Goal: Task Accomplishment & Management: Manage account settings

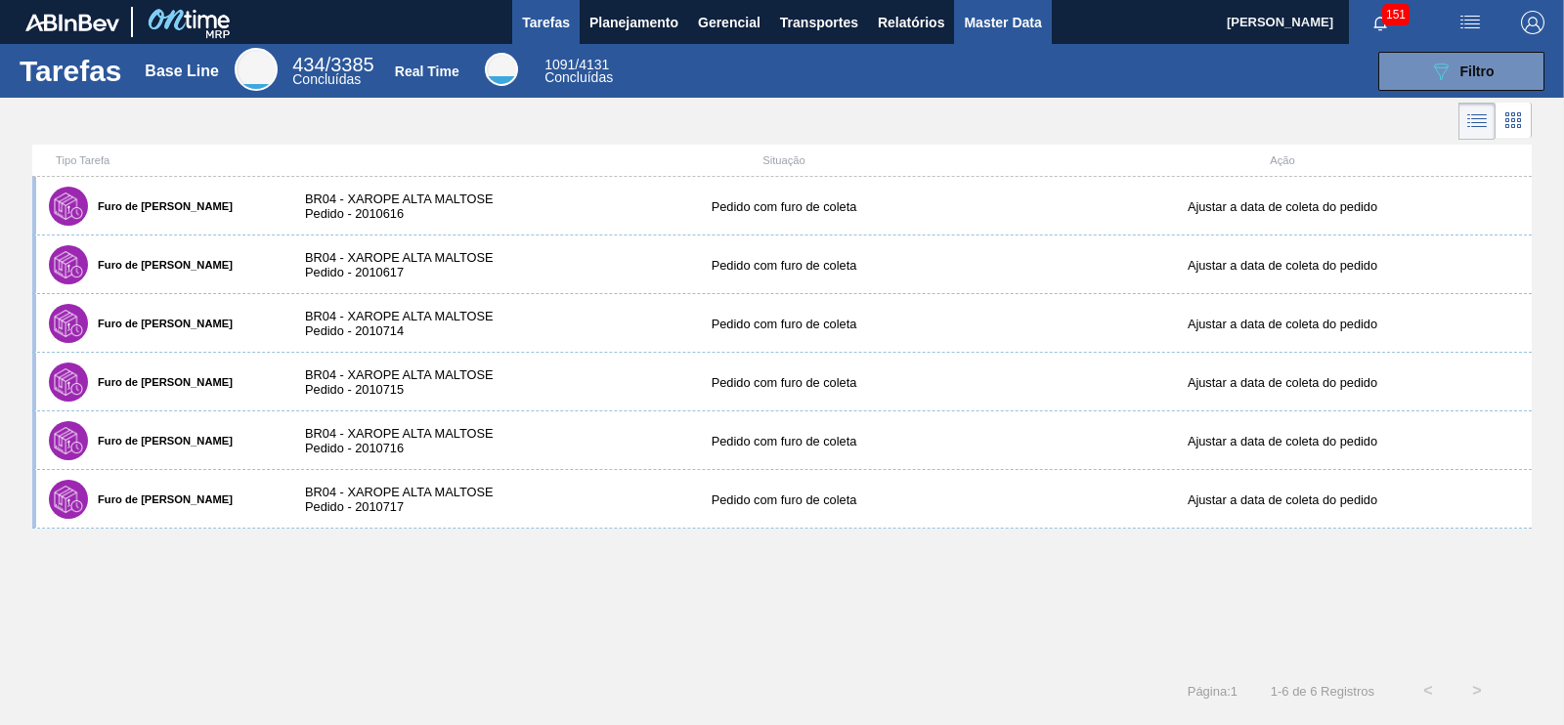
click at [978, 11] on span "Master Data" at bounding box center [1002, 22] width 77 height 23
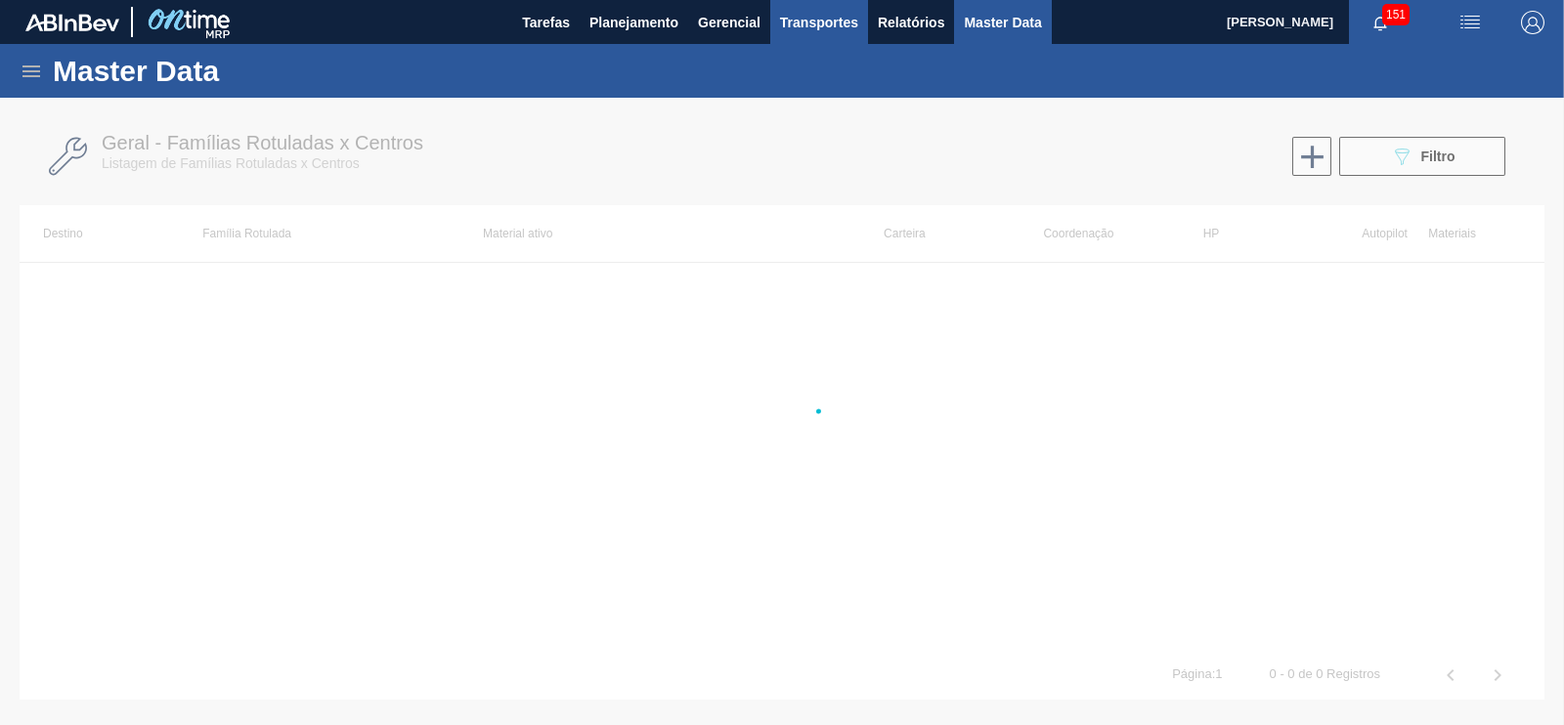
click at [864, 17] on button "Transportes" at bounding box center [819, 22] width 98 height 44
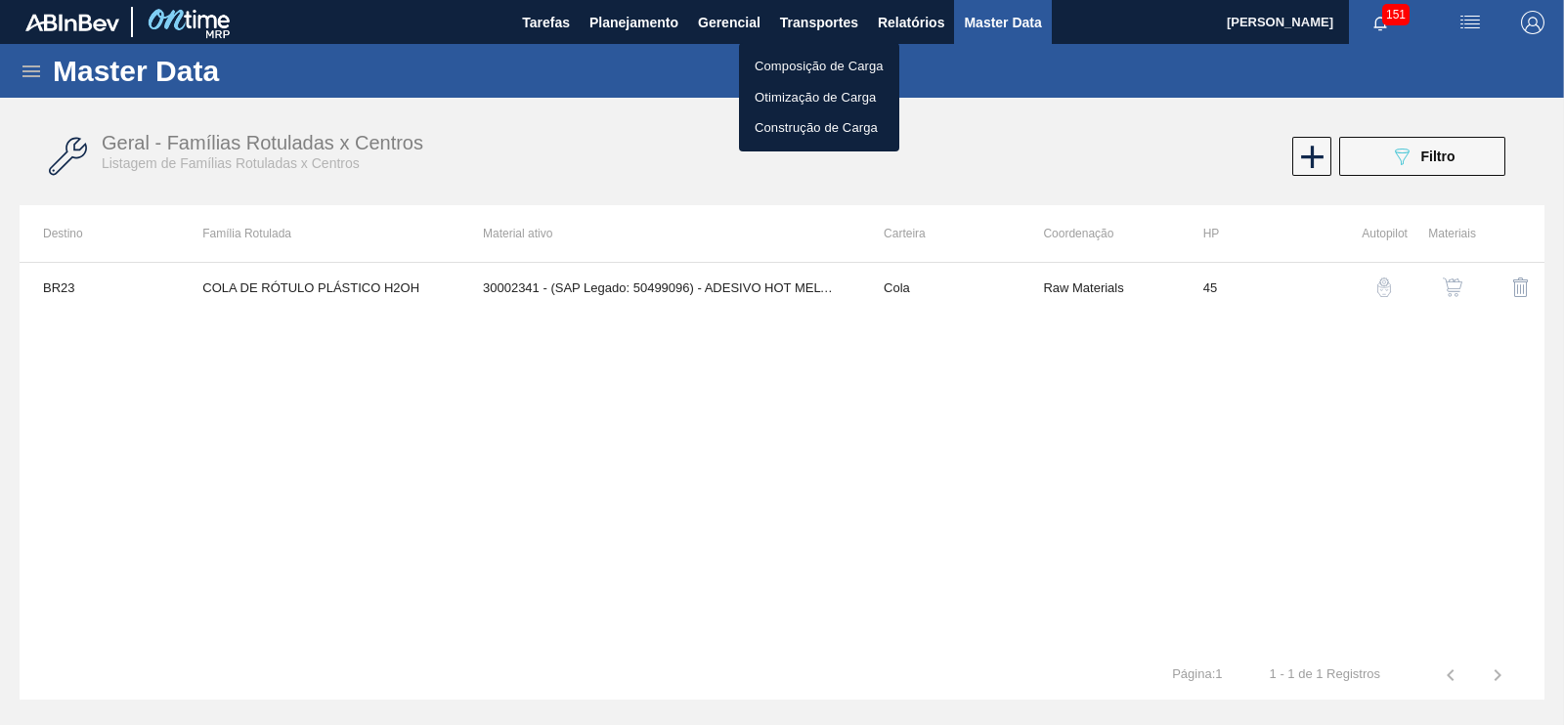
click at [910, 22] on div at bounding box center [782, 362] width 1564 height 725
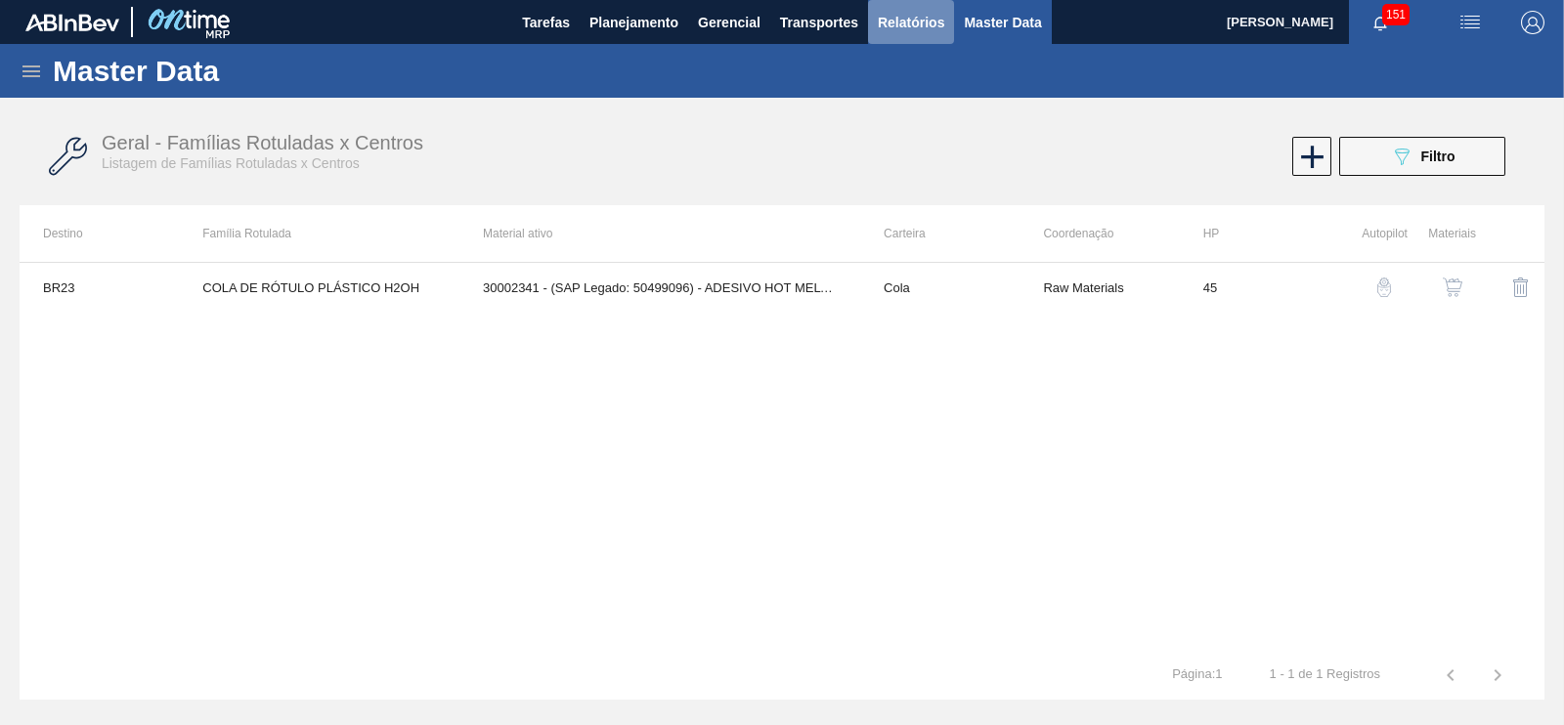
click at [908, 15] on span "Relatórios" at bounding box center [911, 22] width 66 height 23
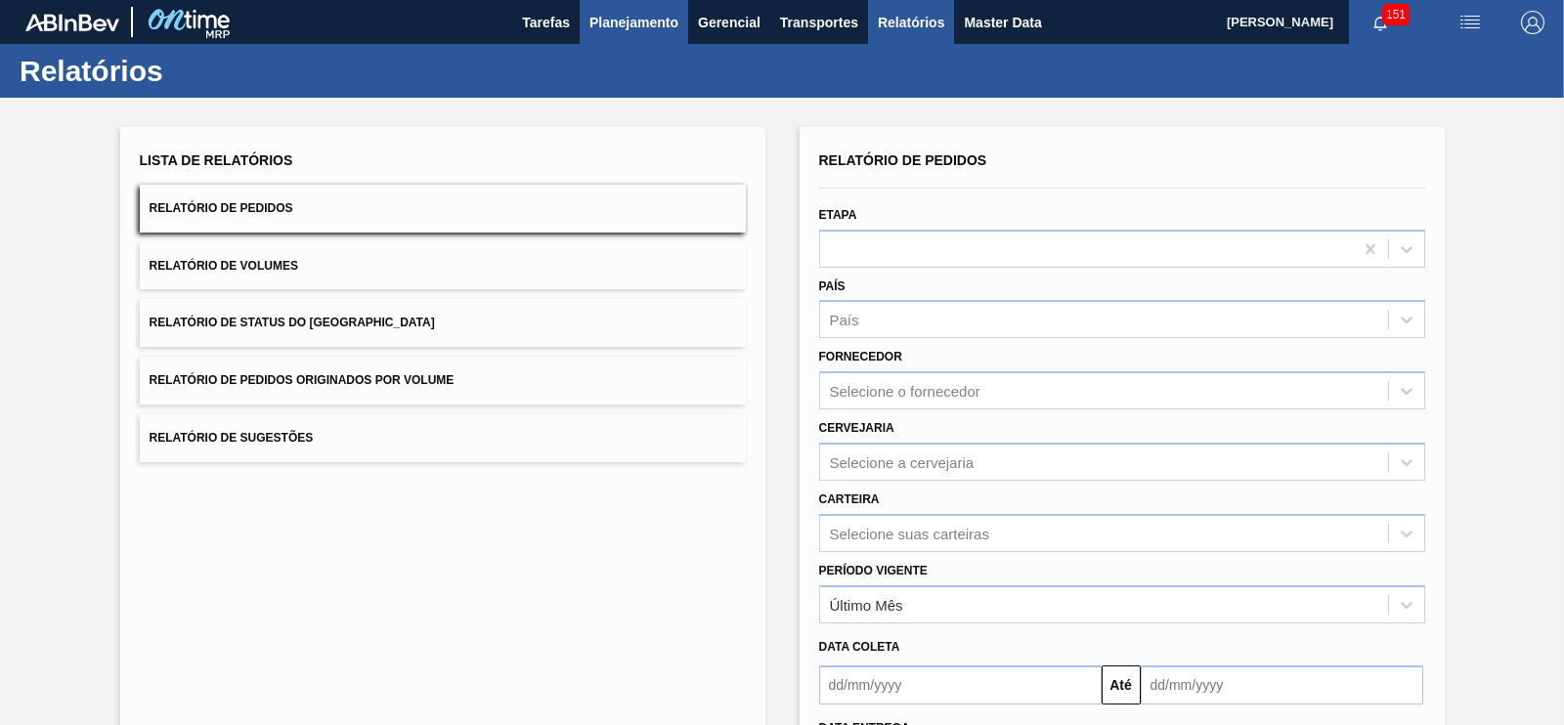
click at [660, 22] on span "Planejamento" at bounding box center [633, 22] width 89 height 23
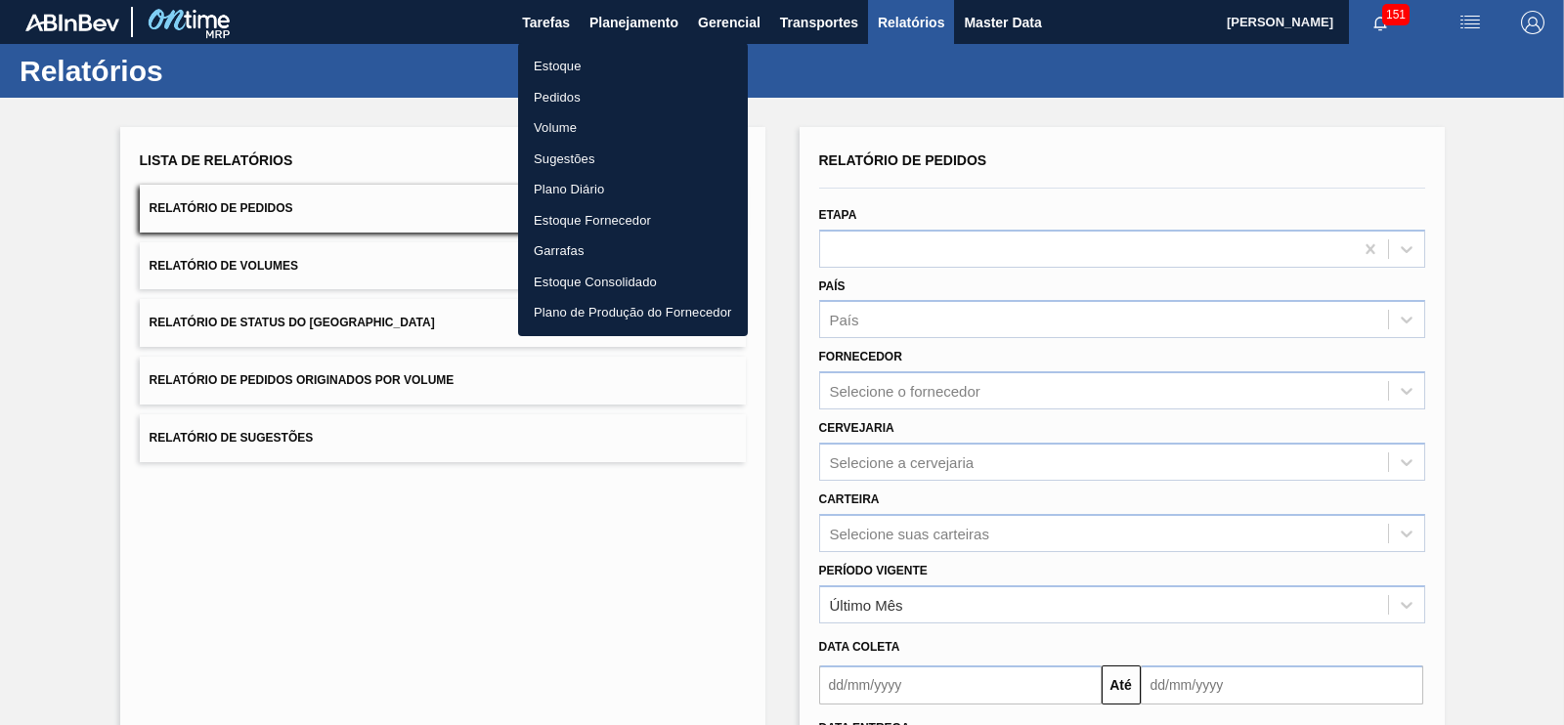
click at [572, 65] on li "Estoque" at bounding box center [633, 66] width 230 height 31
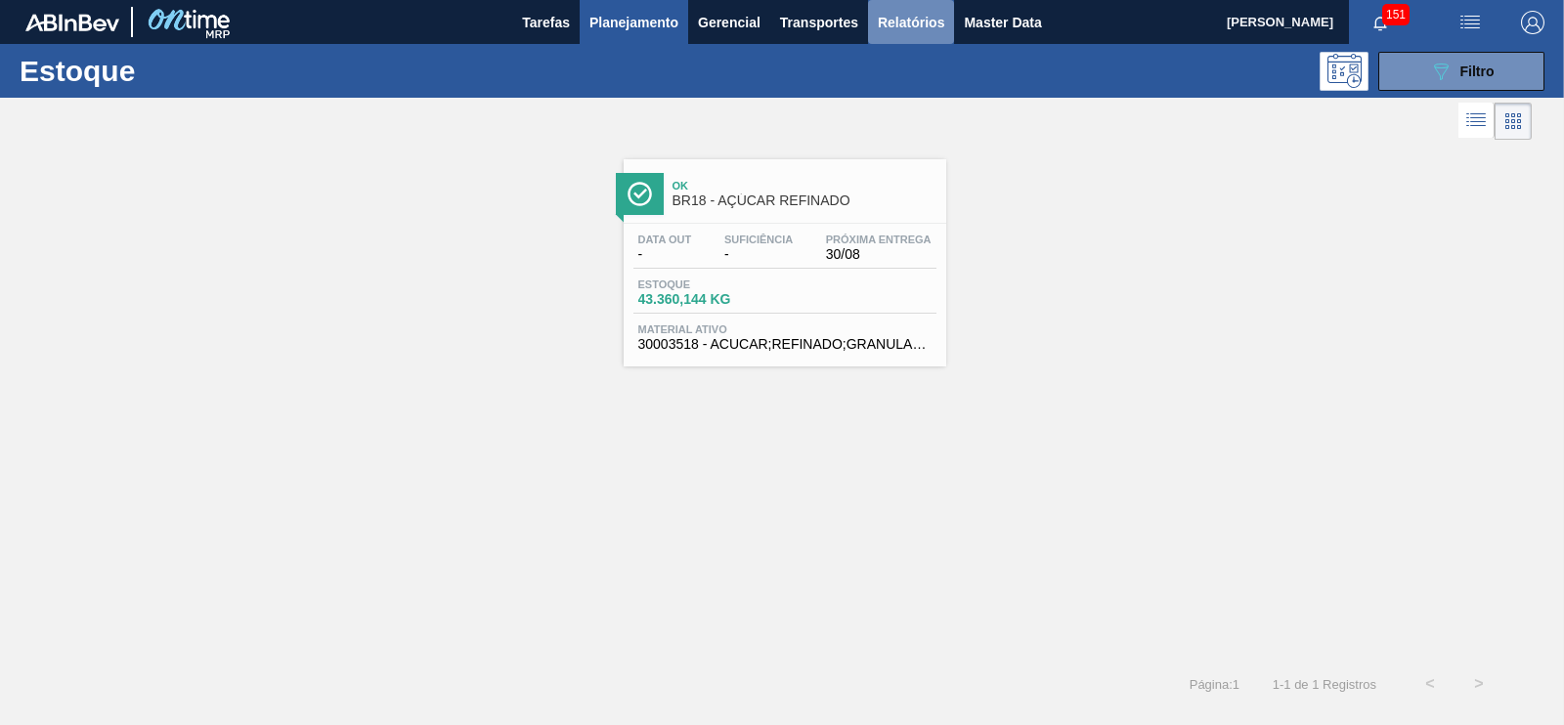
click at [929, 7] on button "Relatórios" at bounding box center [911, 22] width 86 height 44
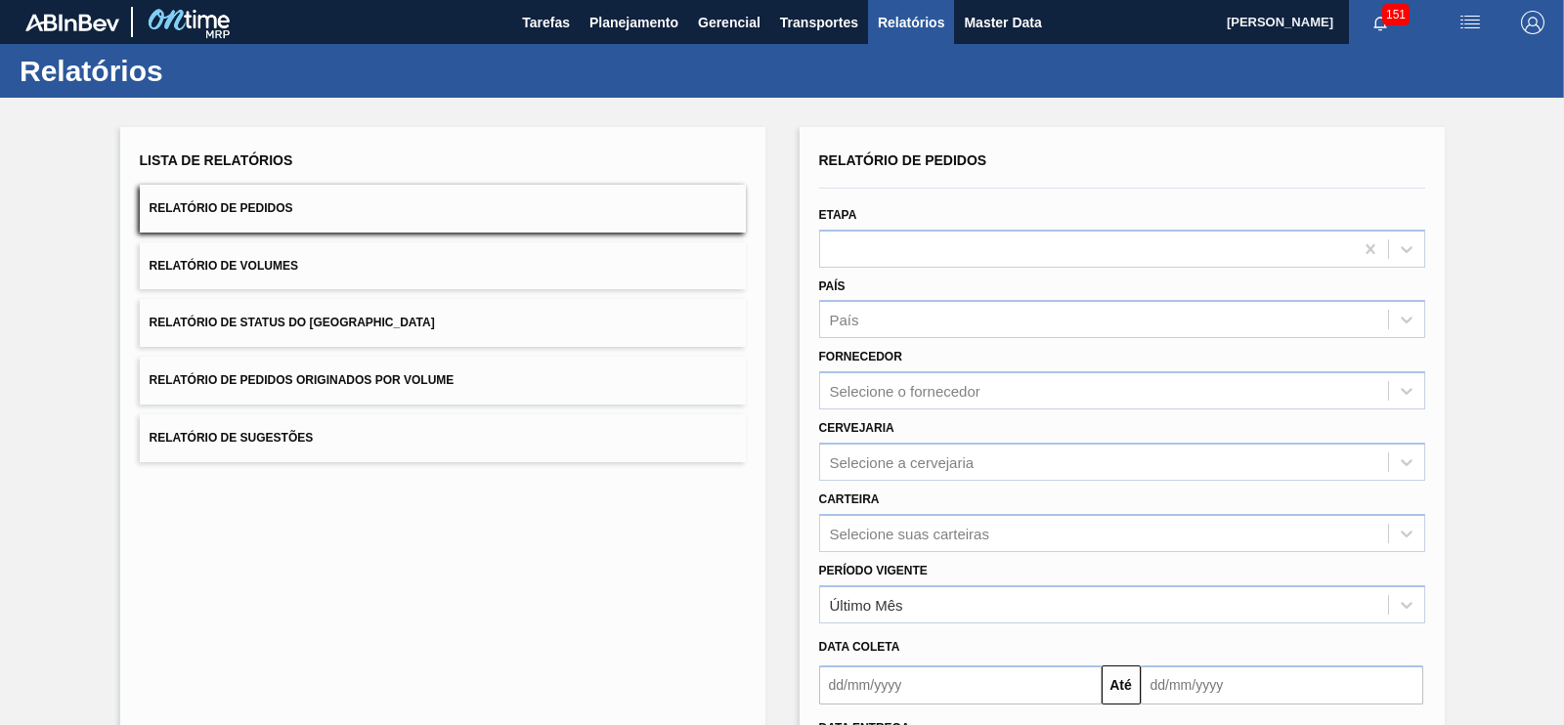
click at [435, 376] on span "Relatório de Pedidos Originados por Volume" at bounding box center [302, 380] width 305 height 14
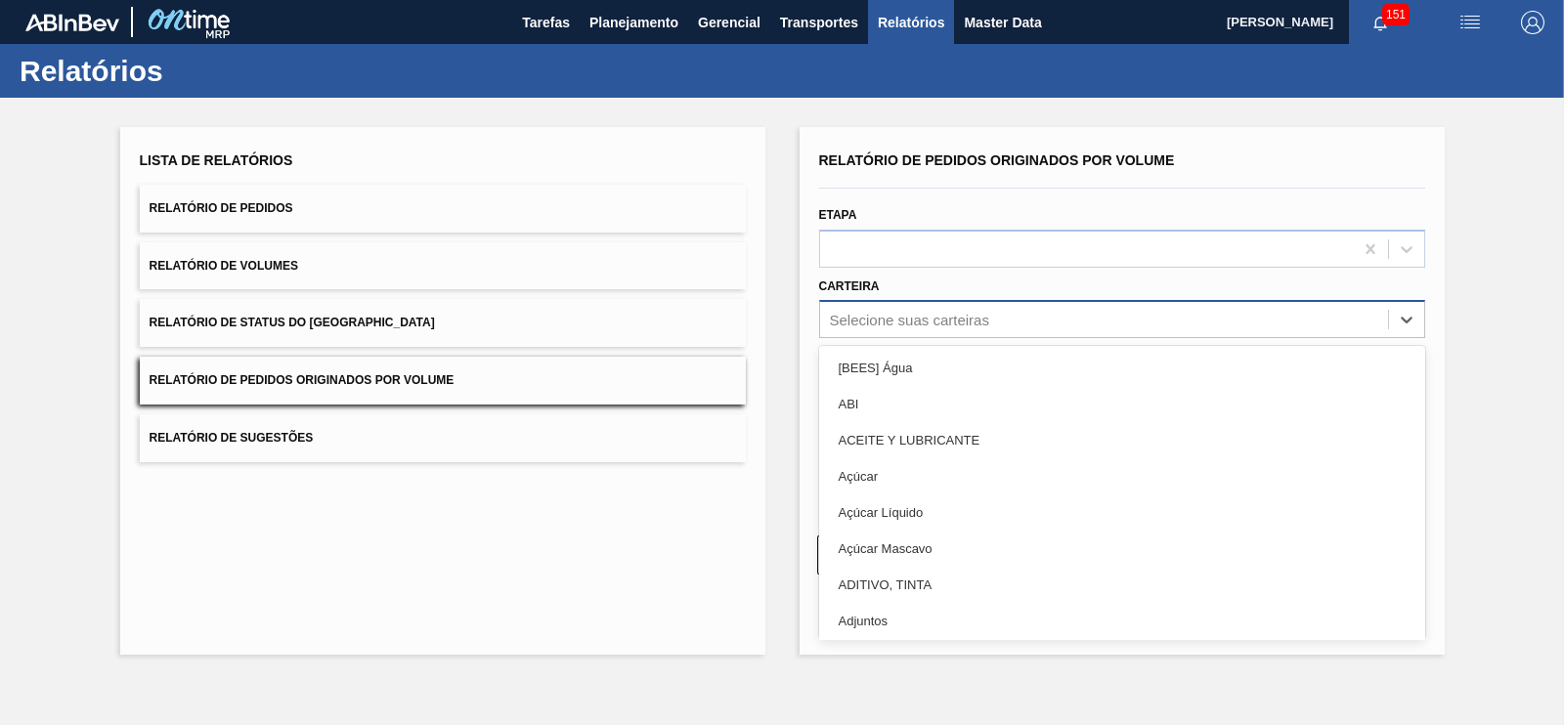
click at [915, 315] on div "Selecione suas carteiras" at bounding box center [909, 320] width 159 height 17
type input "m"
click at [440, 200] on button "Relatório de Pedidos" at bounding box center [443, 209] width 606 height 48
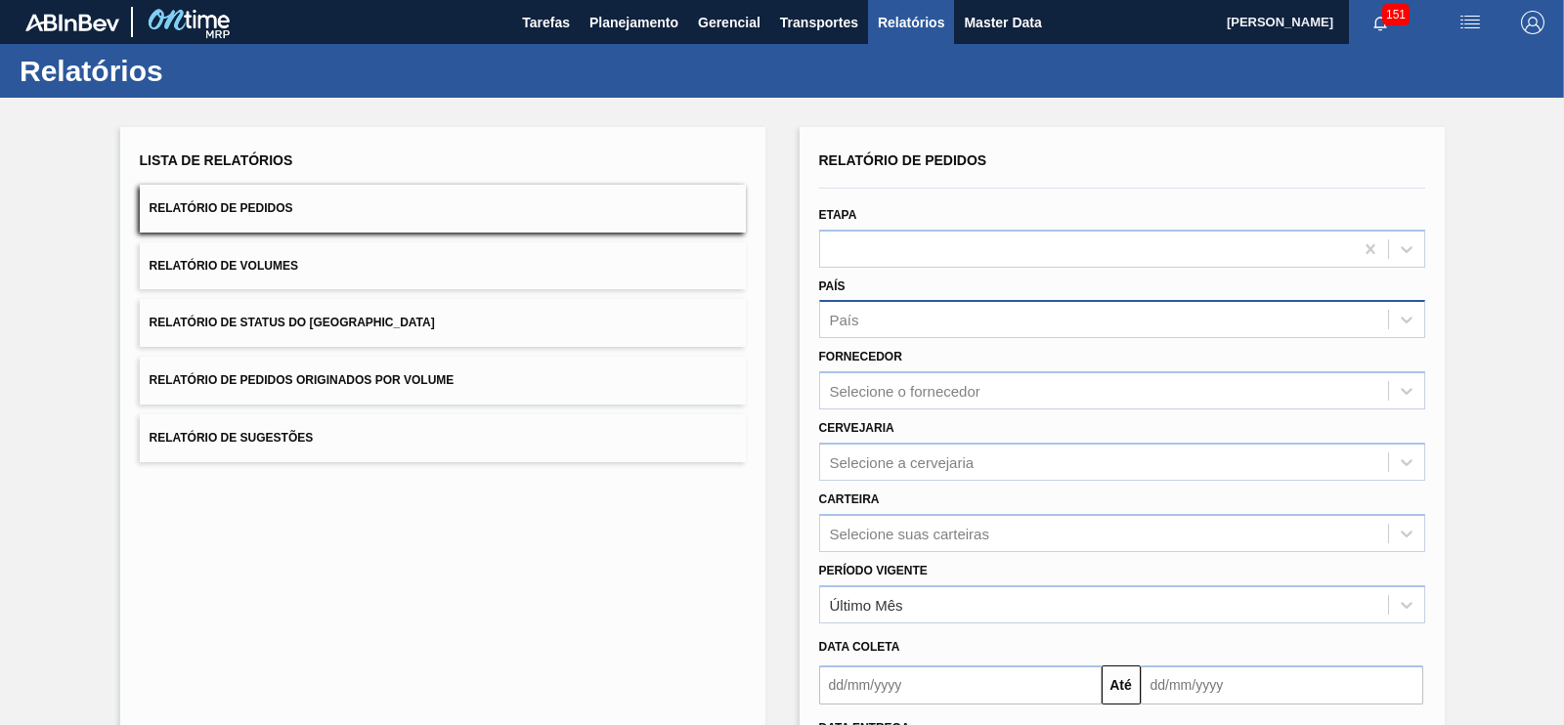
click at [876, 327] on div "País" at bounding box center [1104, 320] width 568 height 28
drag, startPoint x: 1369, startPoint y: 311, endPoint x: 1485, endPoint y: 359, distance: 125.8
click at [1382, 314] on div "País" at bounding box center [1104, 320] width 568 height 28
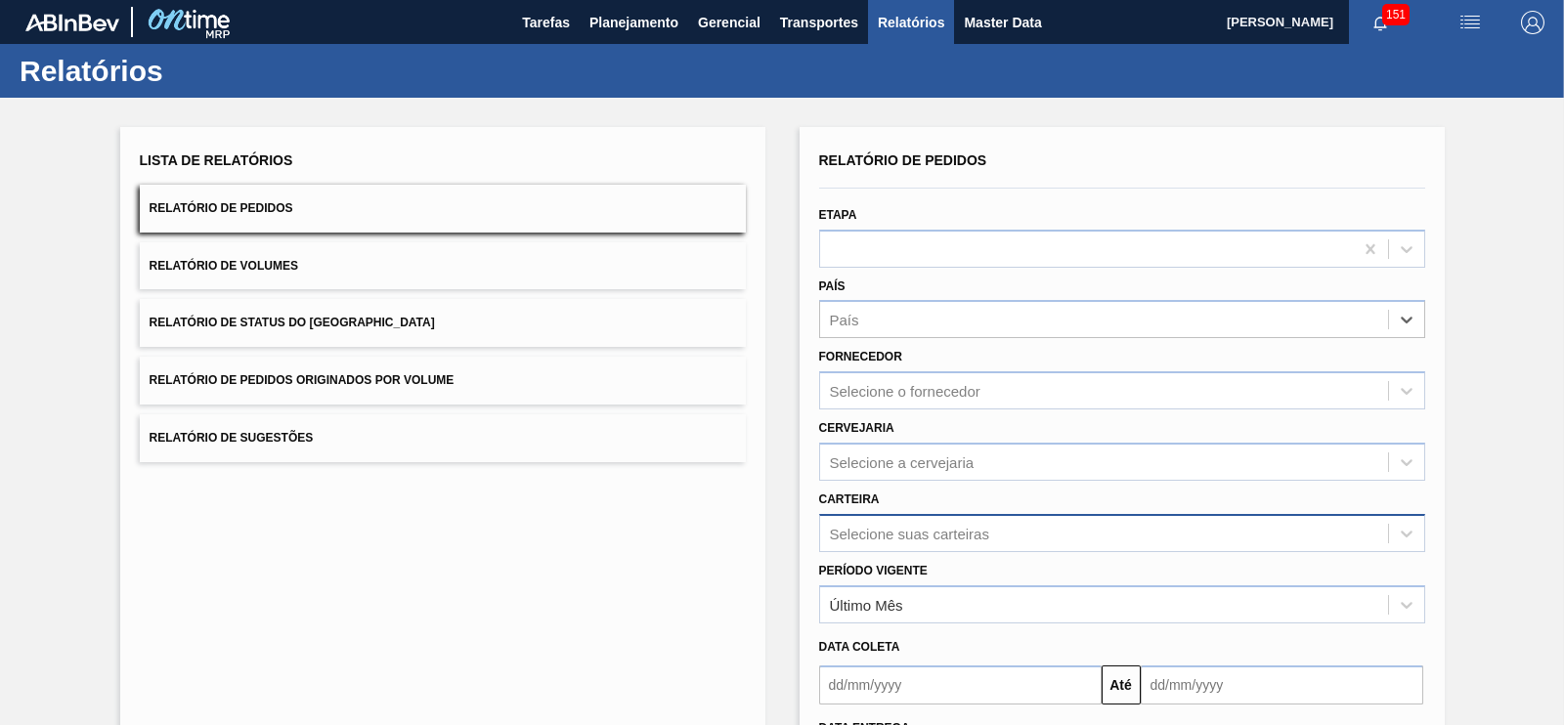
click at [887, 532] on div "Selecione suas carteiras" at bounding box center [1122, 533] width 606 height 38
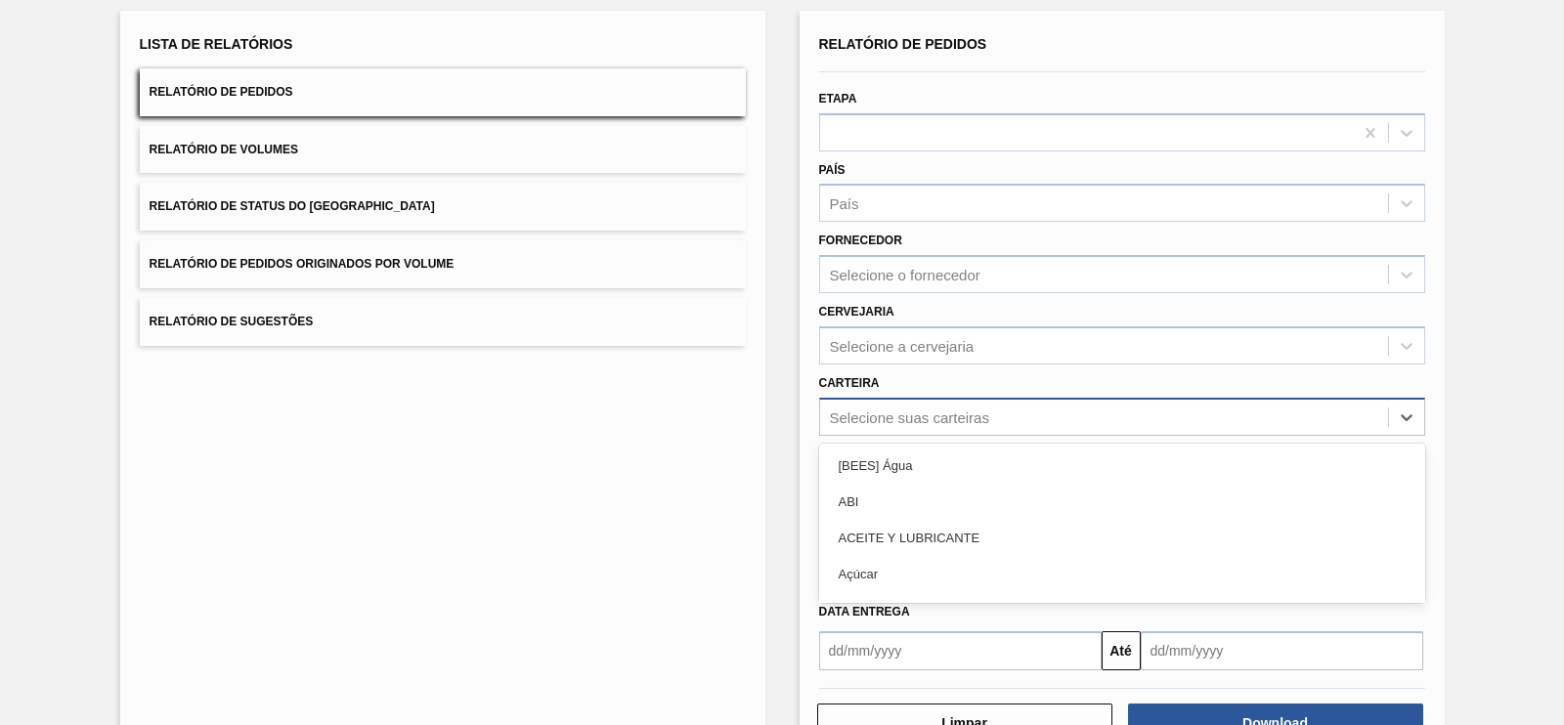
scroll to position [132, 0]
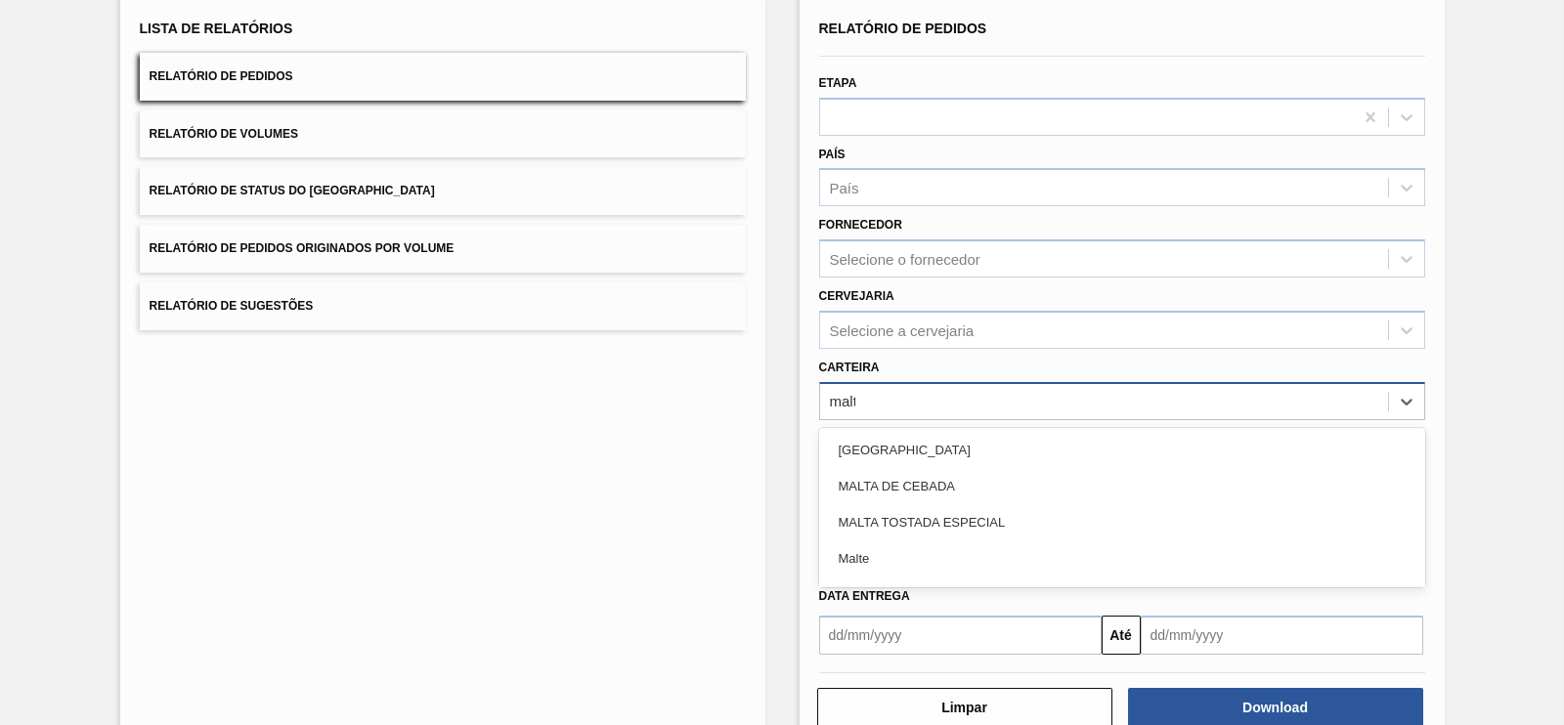
type input "malte"
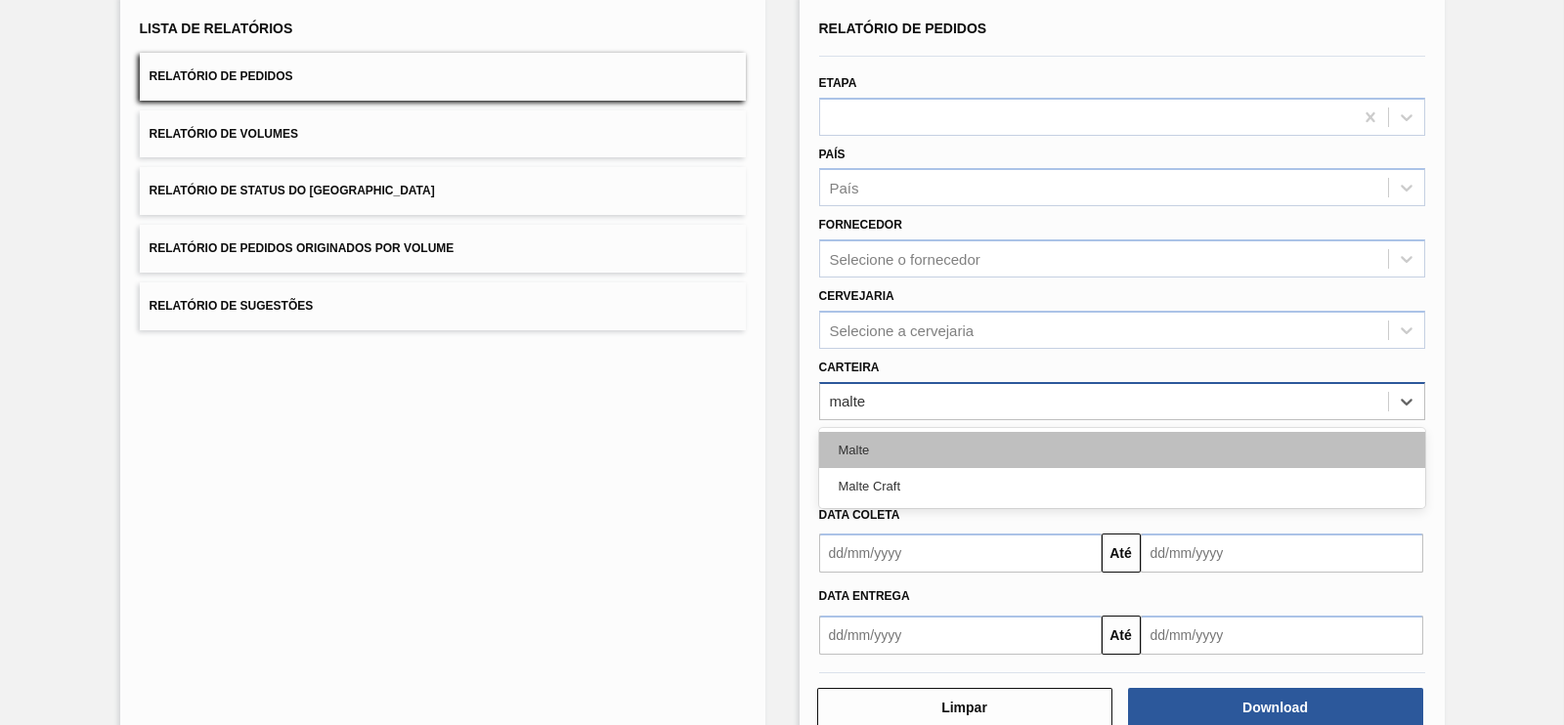
click at [856, 441] on div "Malte" at bounding box center [1122, 450] width 606 height 36
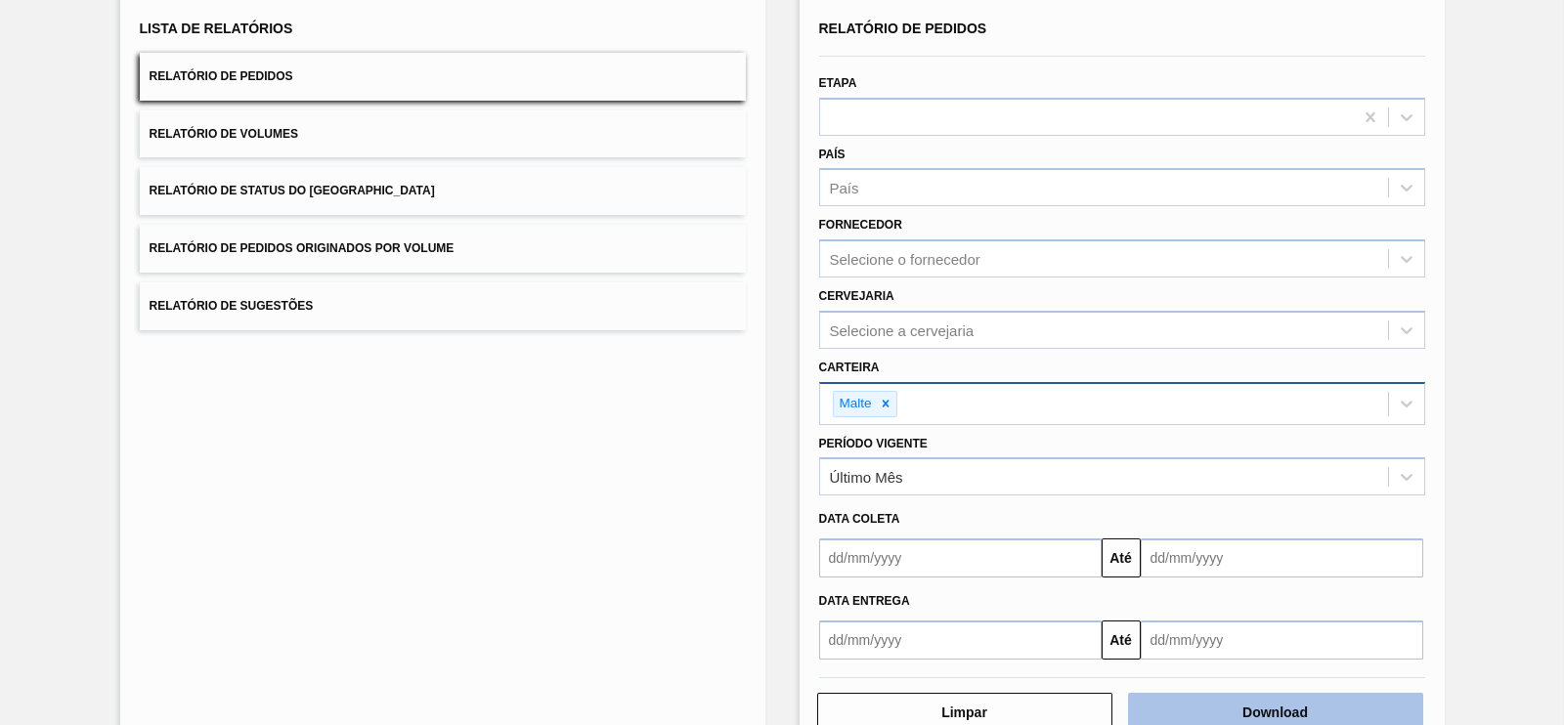
click at [1217, 714] on button "Download" at bounding box center [1275, 712] width 295 height 39
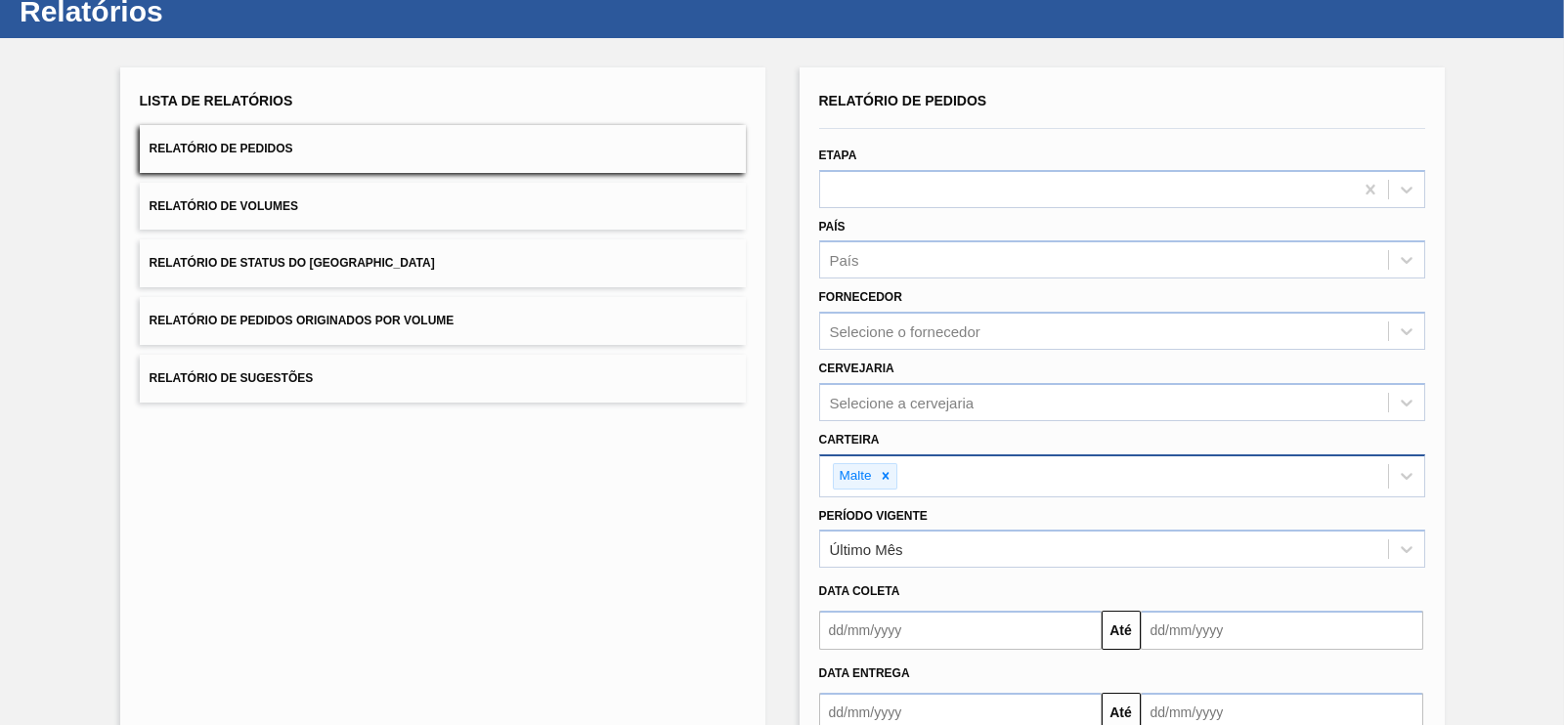
scroll to position [0, 0]
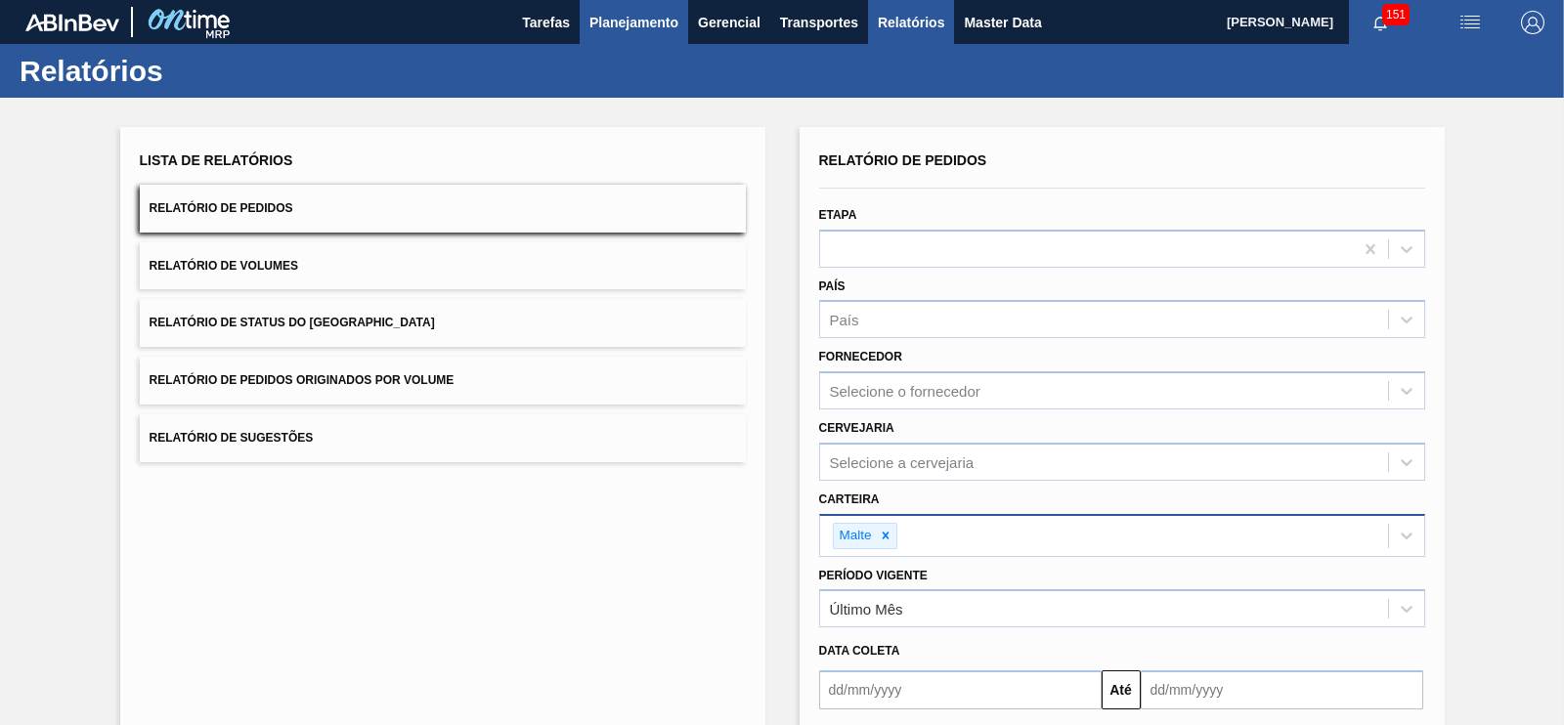
click at [596, 13] on span "Planejamento" at bounding box center [633, 22] width 89 height 23
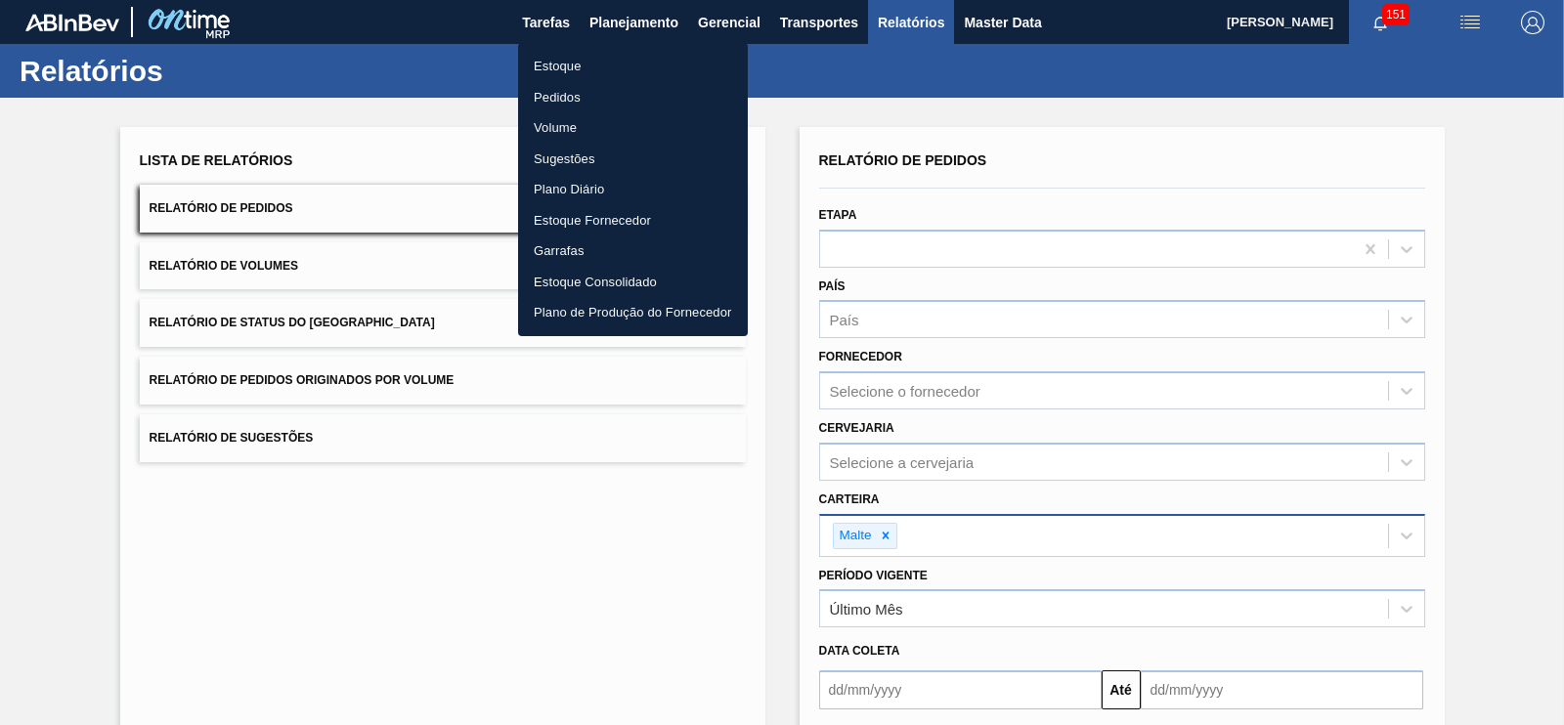
click at [561, 90] on li "Pedidos" at bounding box center [633, 97] width 230 height 31
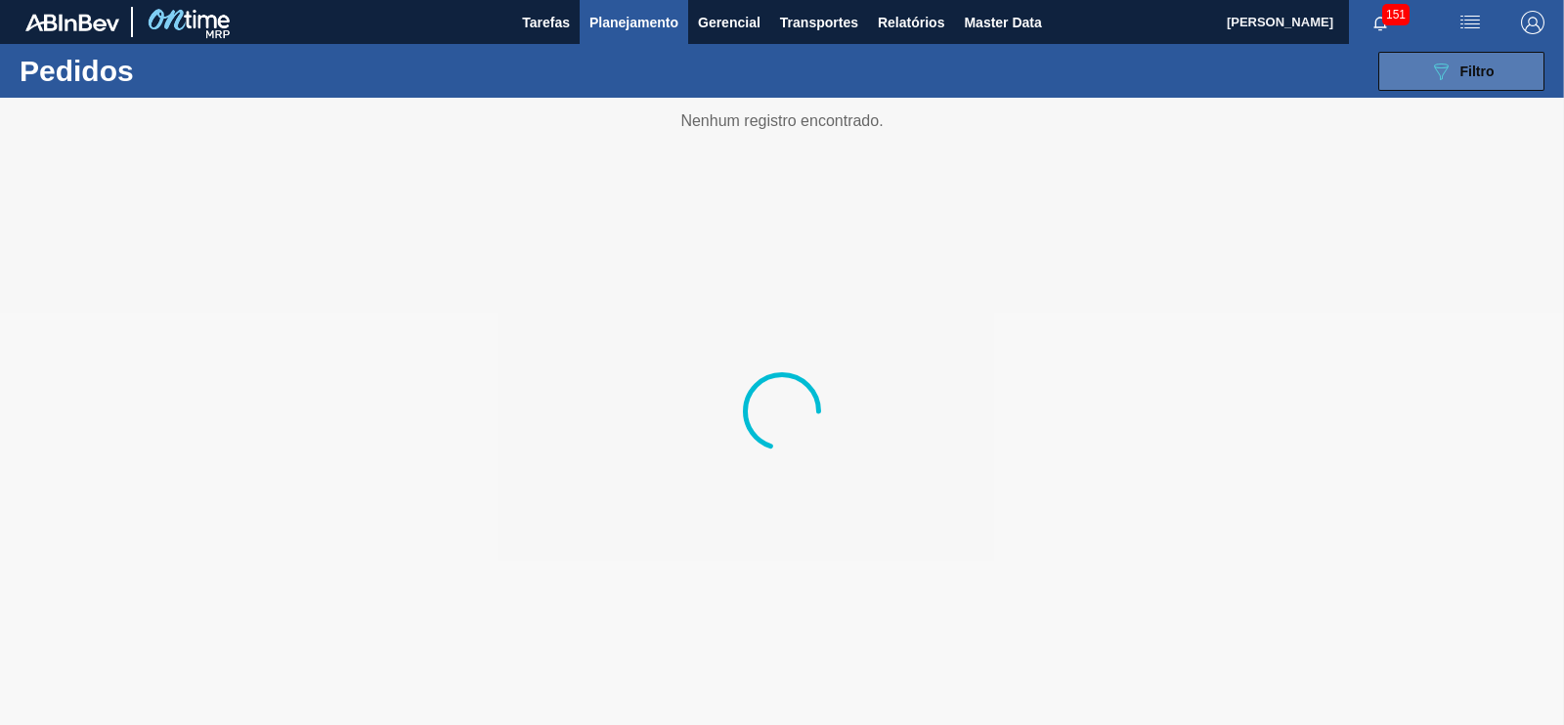
click at [1481, 75] on span "Filtro" at bounding box center [1478, 72] width 34 height 16
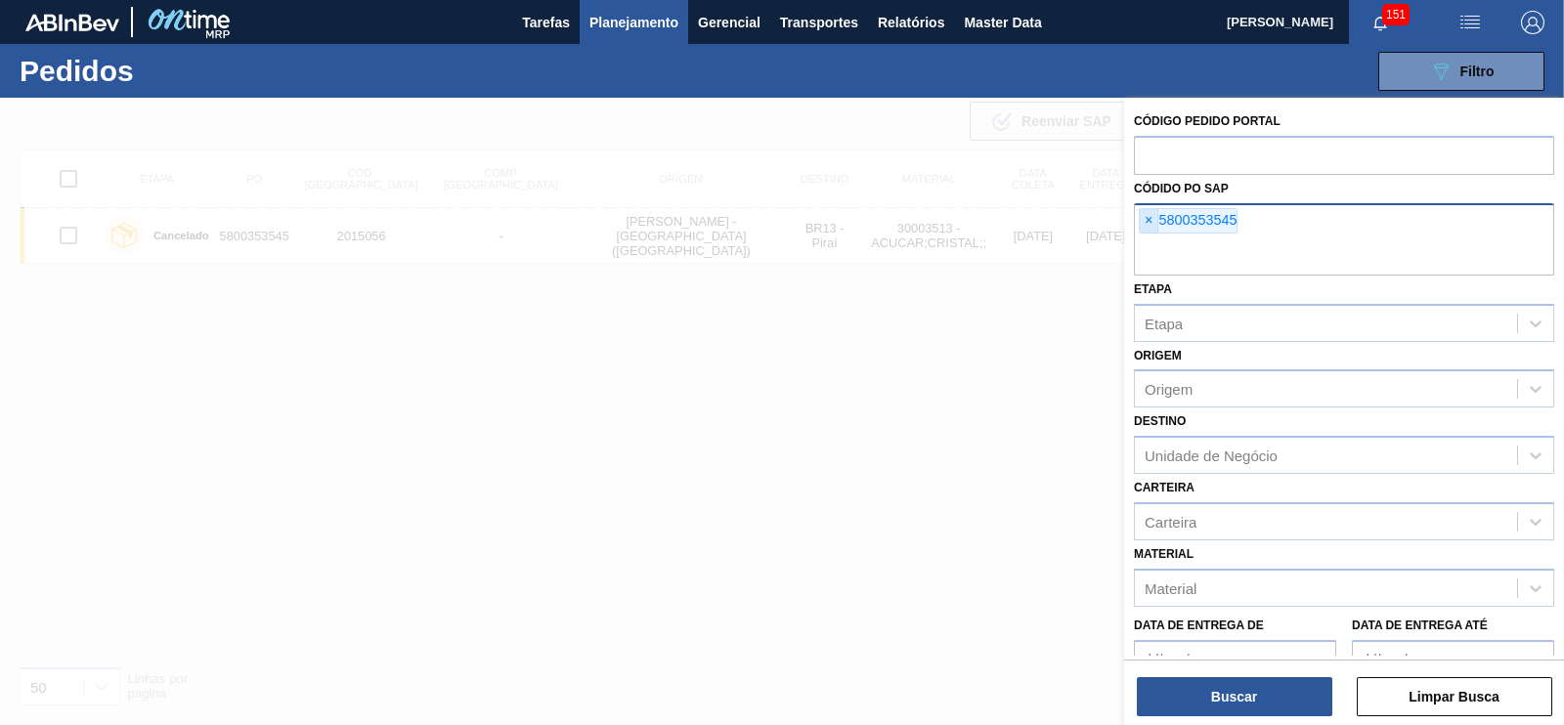
click at [1149, 229] on span "×" at bounding box center [1149, 220] width 19 height 23
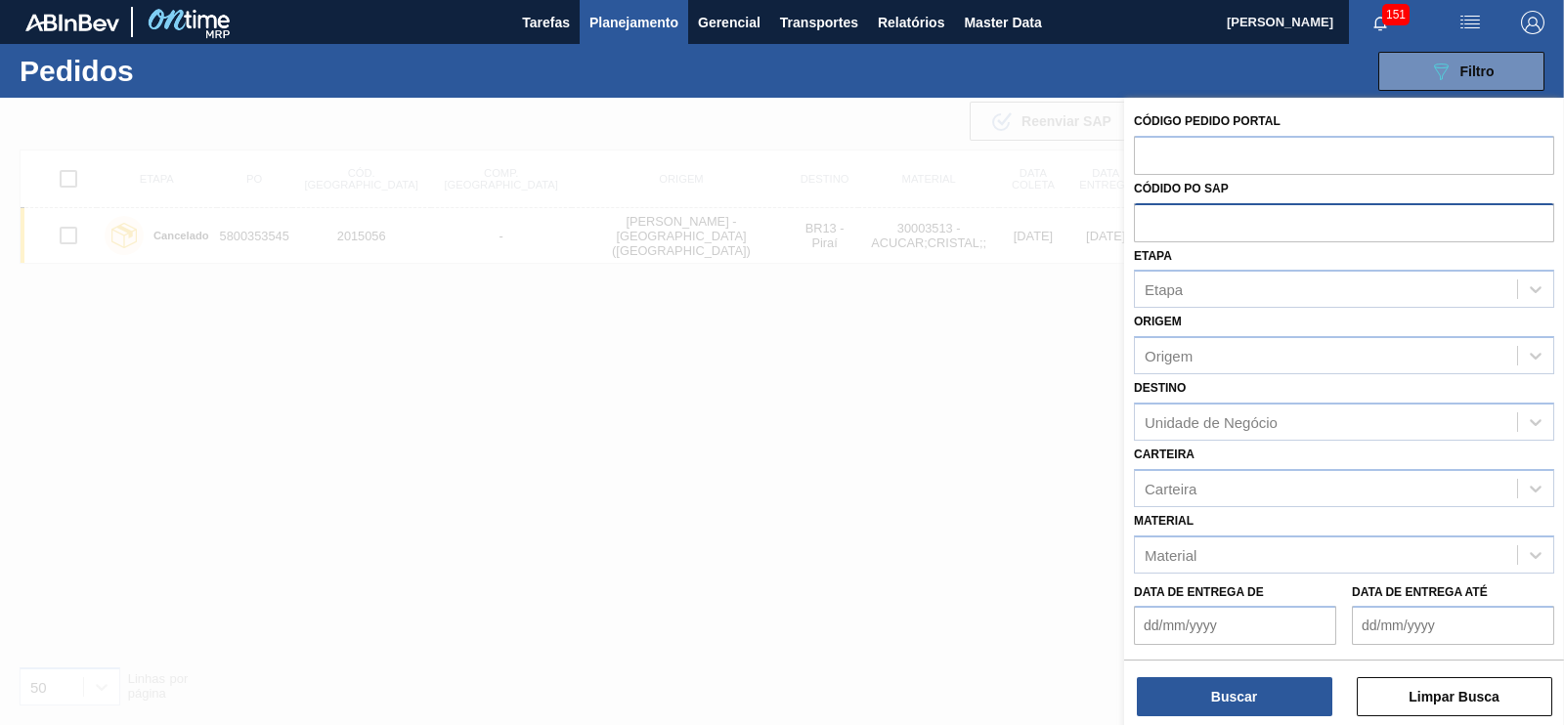
paste input "text"
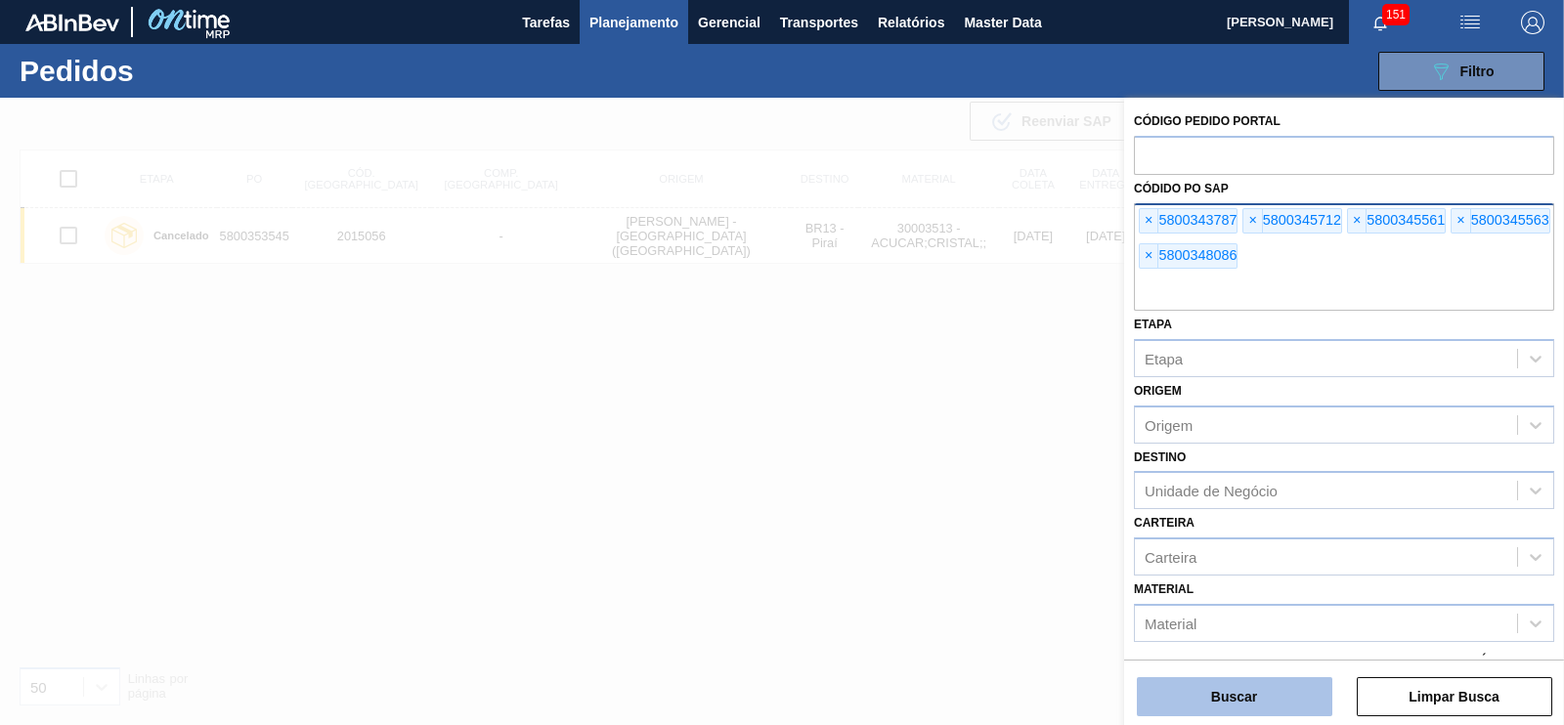
click at [1193, 686] on button "Buscar" at bounding box center [1235, 696] width 196 height 39
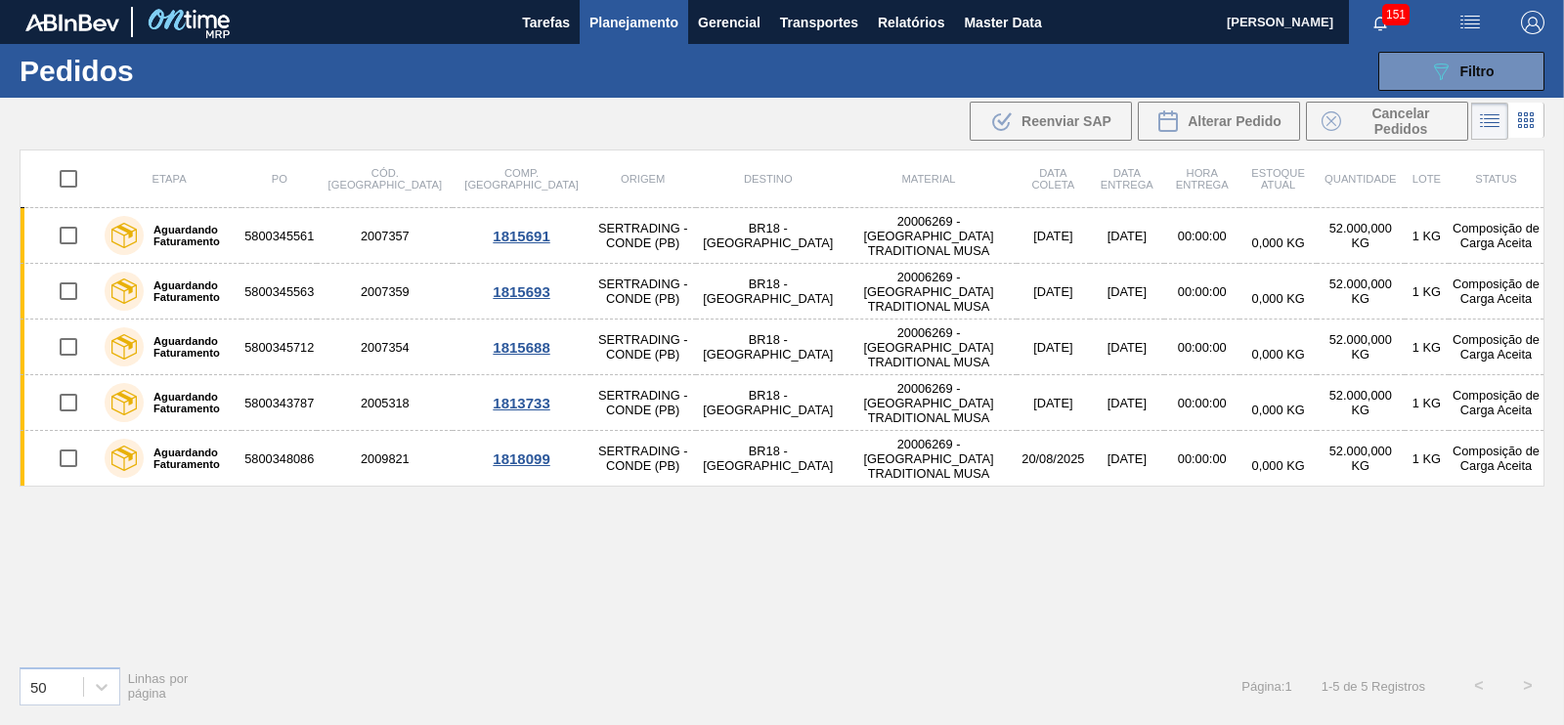
click at [73, 178] on input "checkbox" at bounding box center [68, 178] width 41 height 41
checkbox input "true"
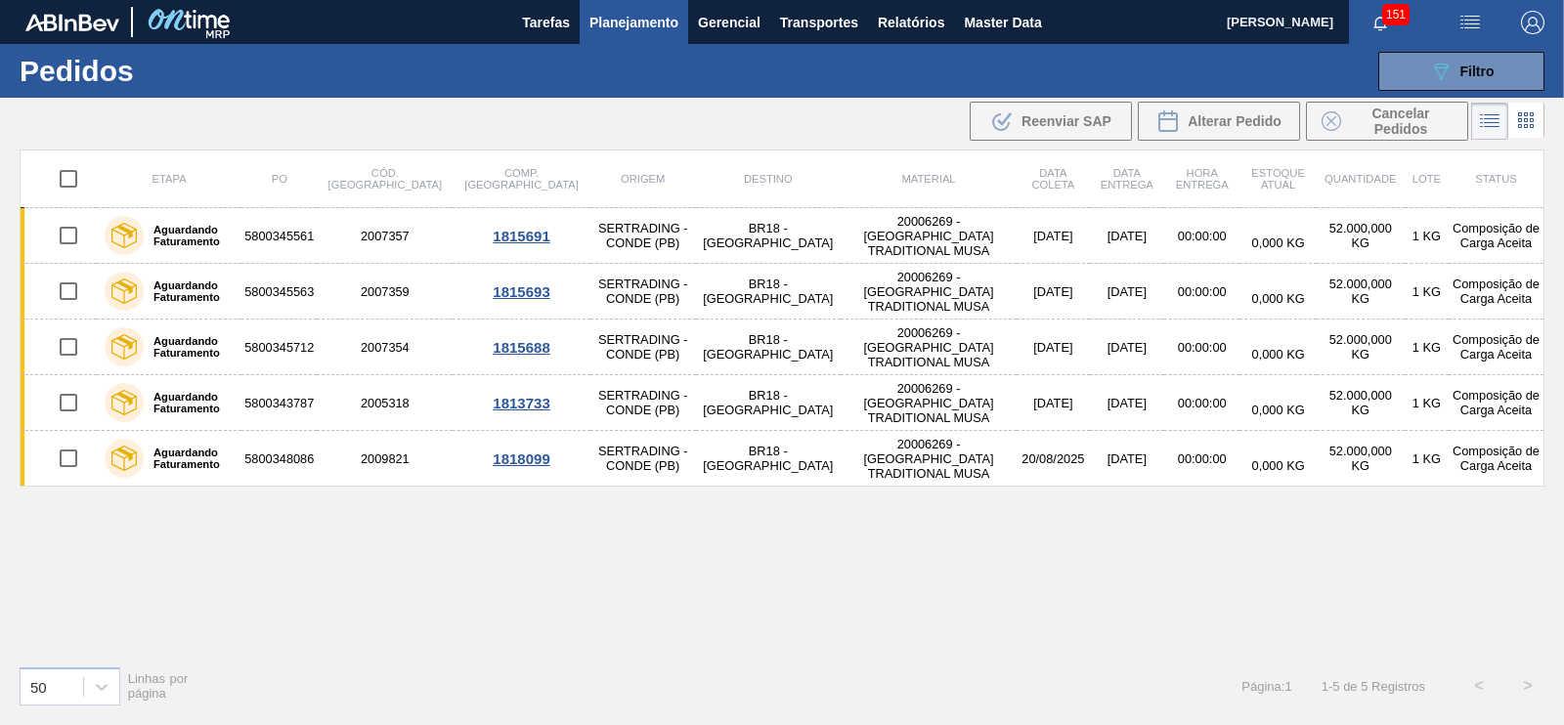
checkbox input "true"
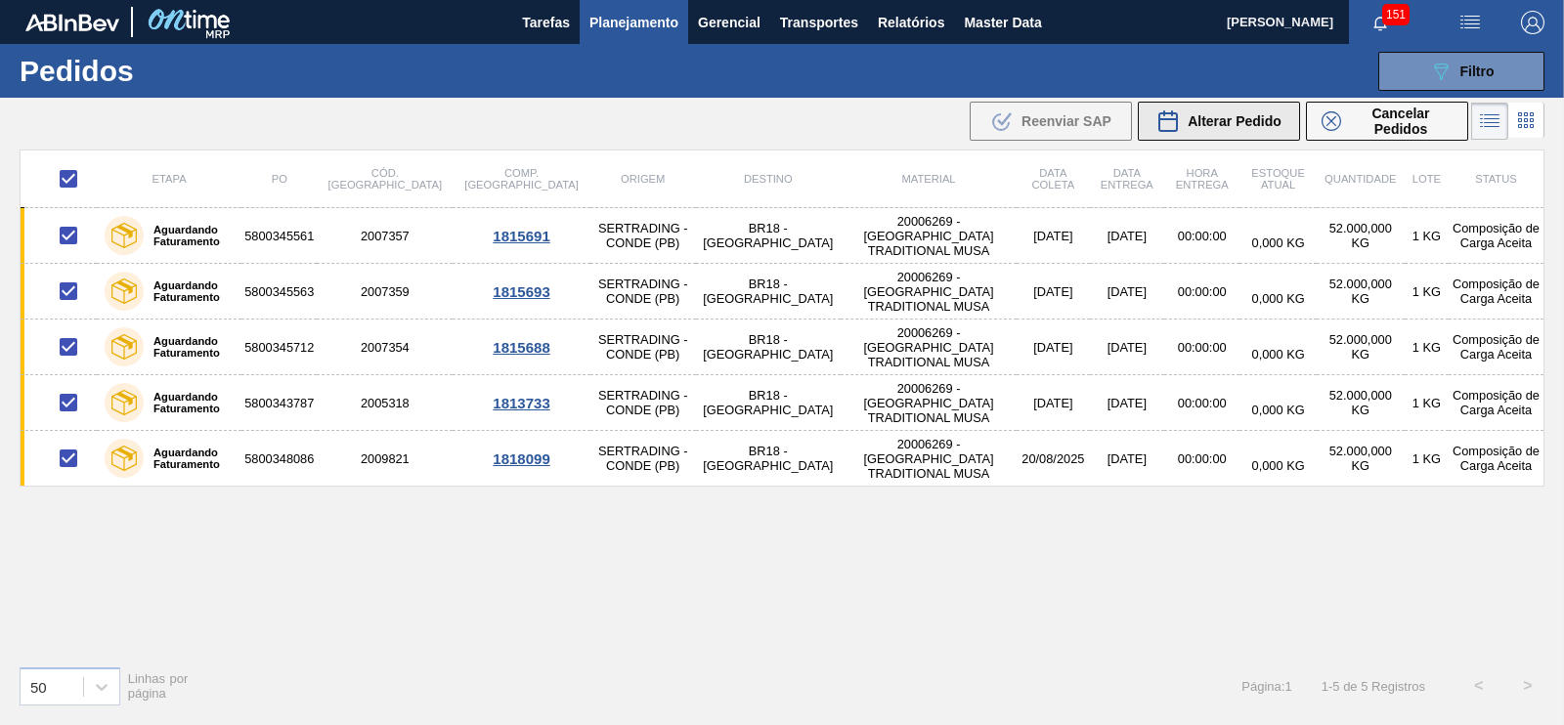
click at [1234, 117] on span "Alterar Pedido" at bounding box center [1235, 121] width 94 height 16
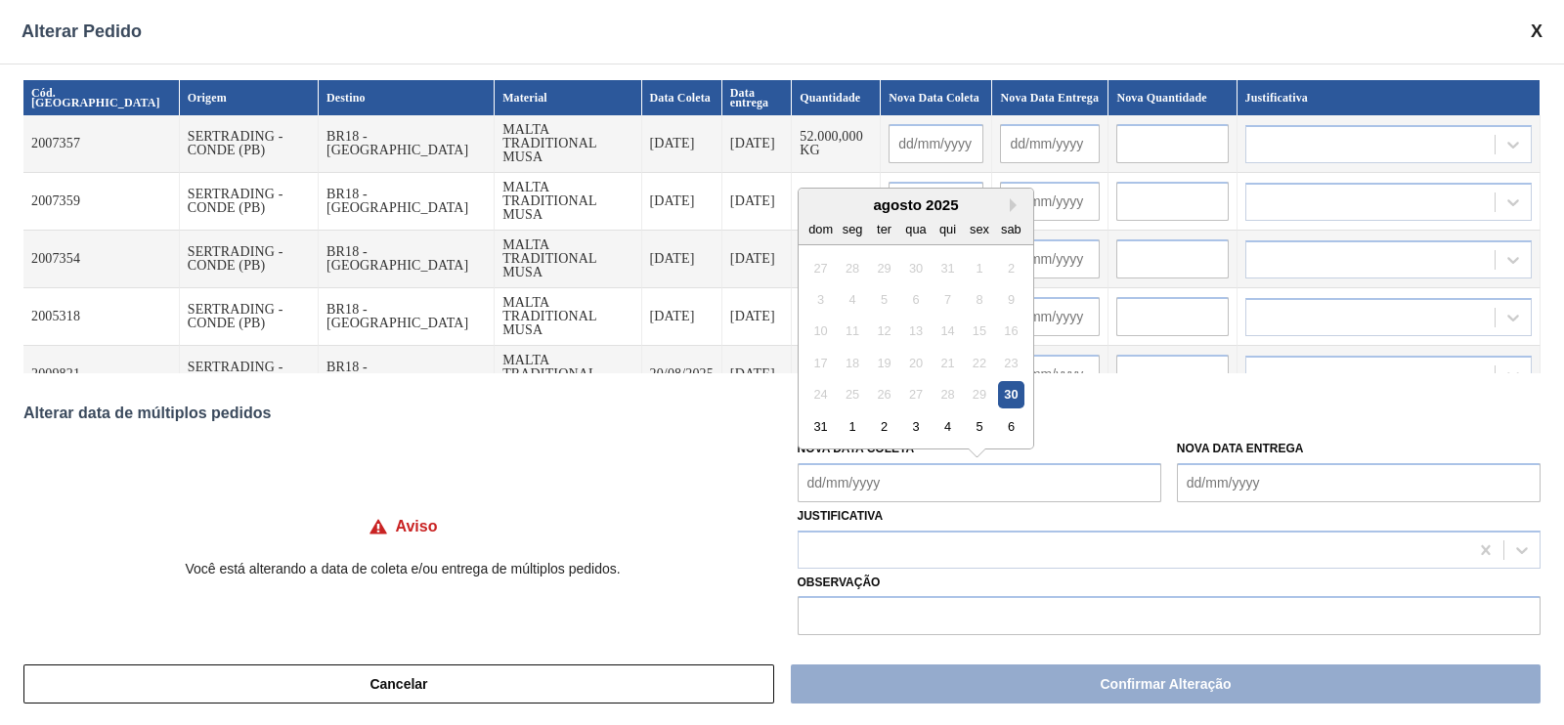
drag, startPoint x: 823, startPoint y: 486, endPoint x: 894, endPoint y: 505, distance: 74.0
click at [823, 486] on Coleta "Nova Data Coleta" at bounding box center [980, 482] width 364 height 39
drag, startPoint x: 825, startPoint y: 427, endPoint x: 837, endPoint y: 473, distance: 47.4
click at [825, 427] on div "31" at bounding box center [820, 427] width 26 height 26
type Coleta "[DATE]"
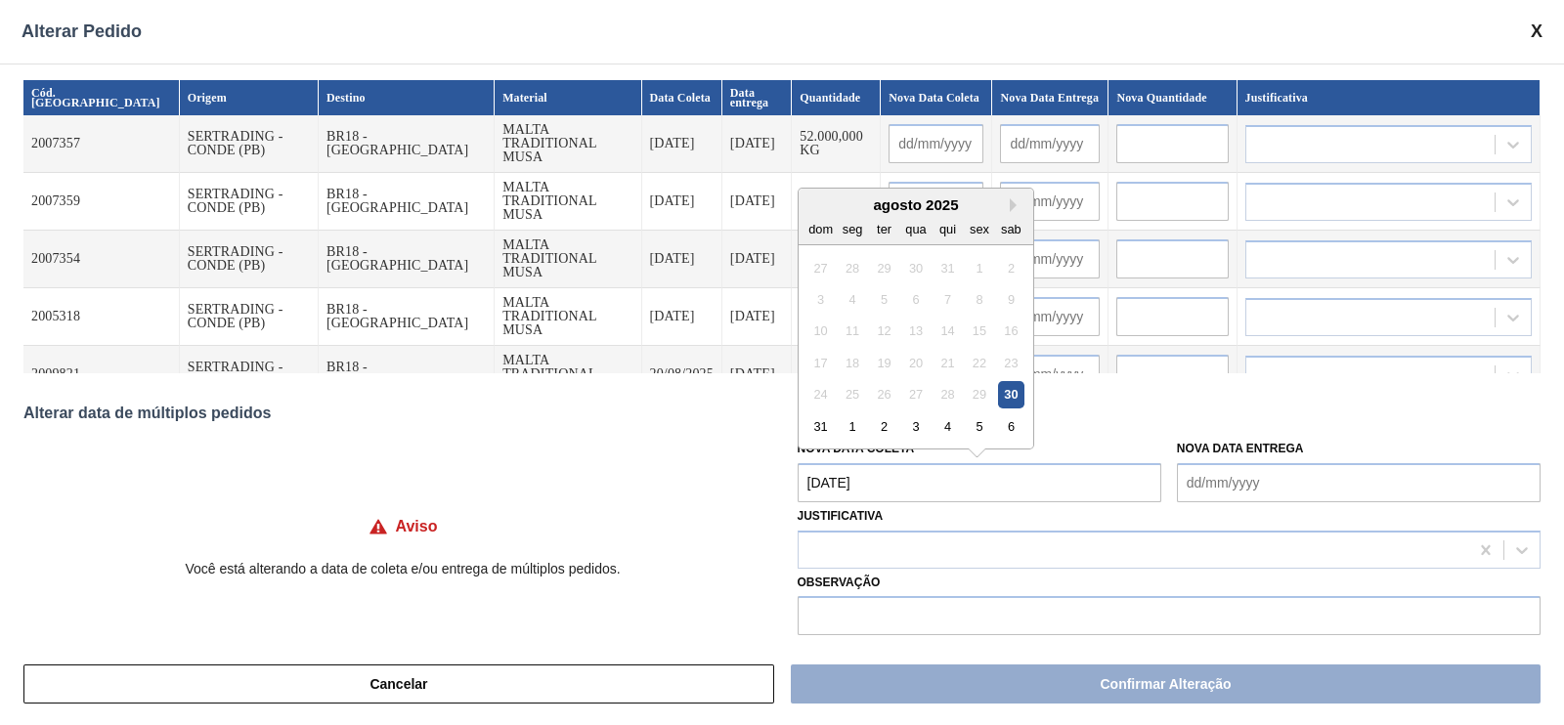
type input "[DATE]"
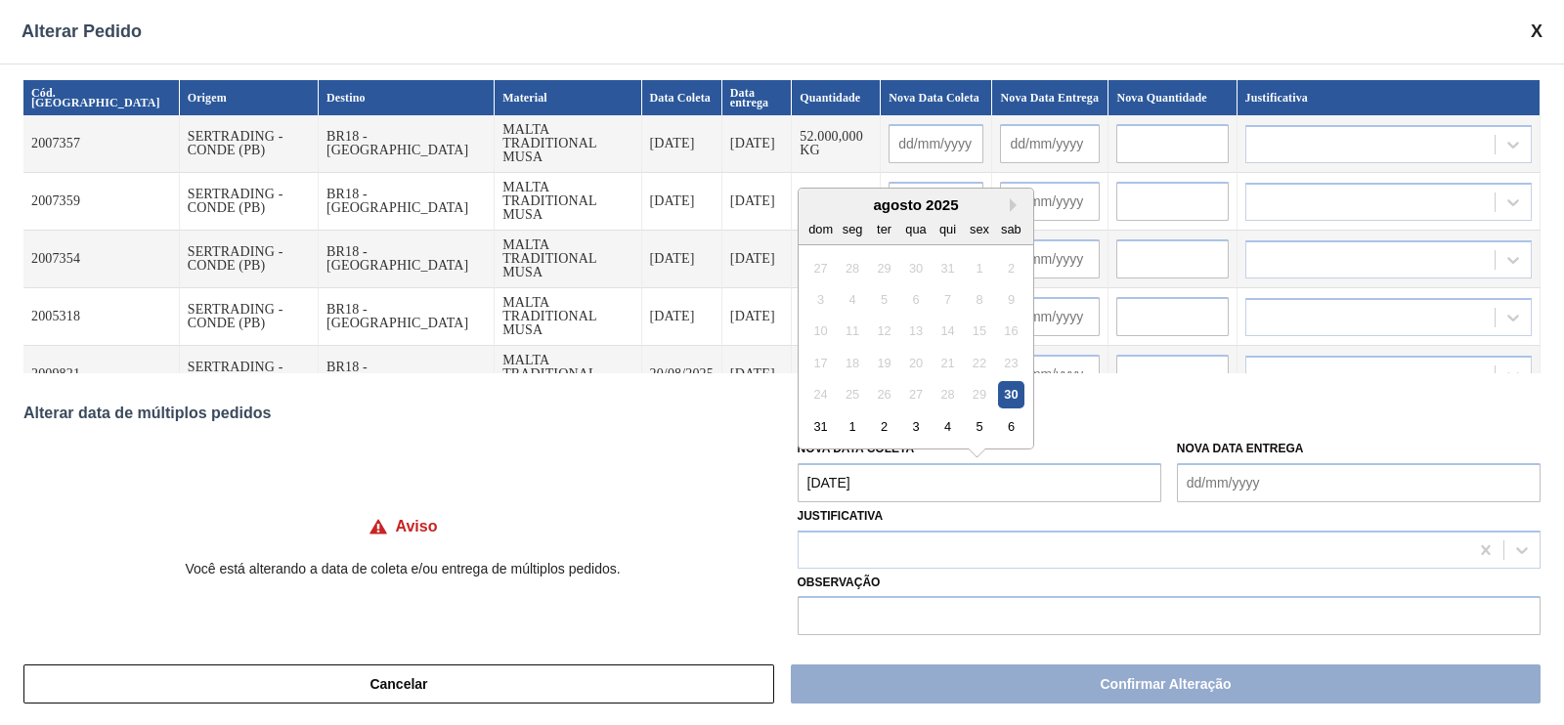
type input "[DATE]"
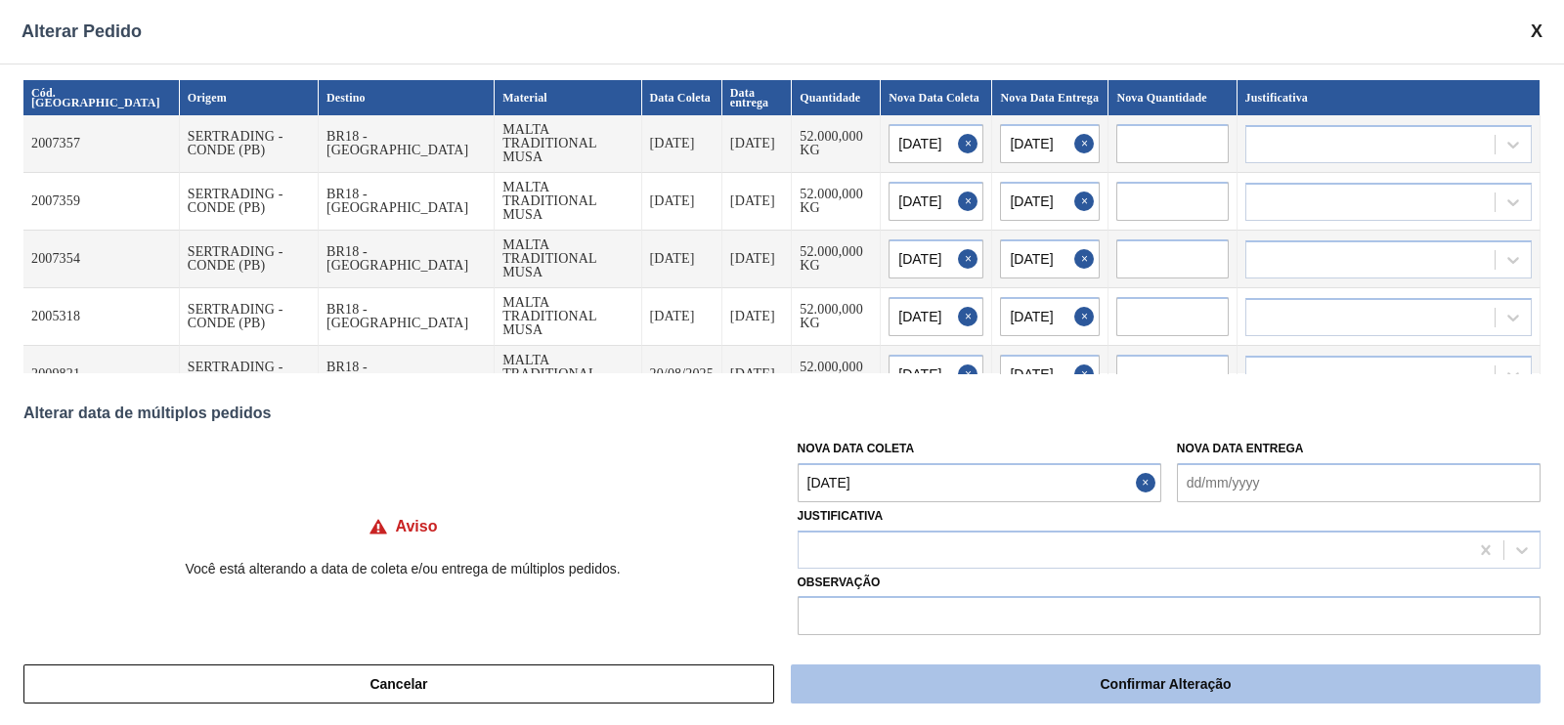
click at [1026, 677] on button "Confirmar Alteração" at bounding box center [1166, 684] width 750 height 39
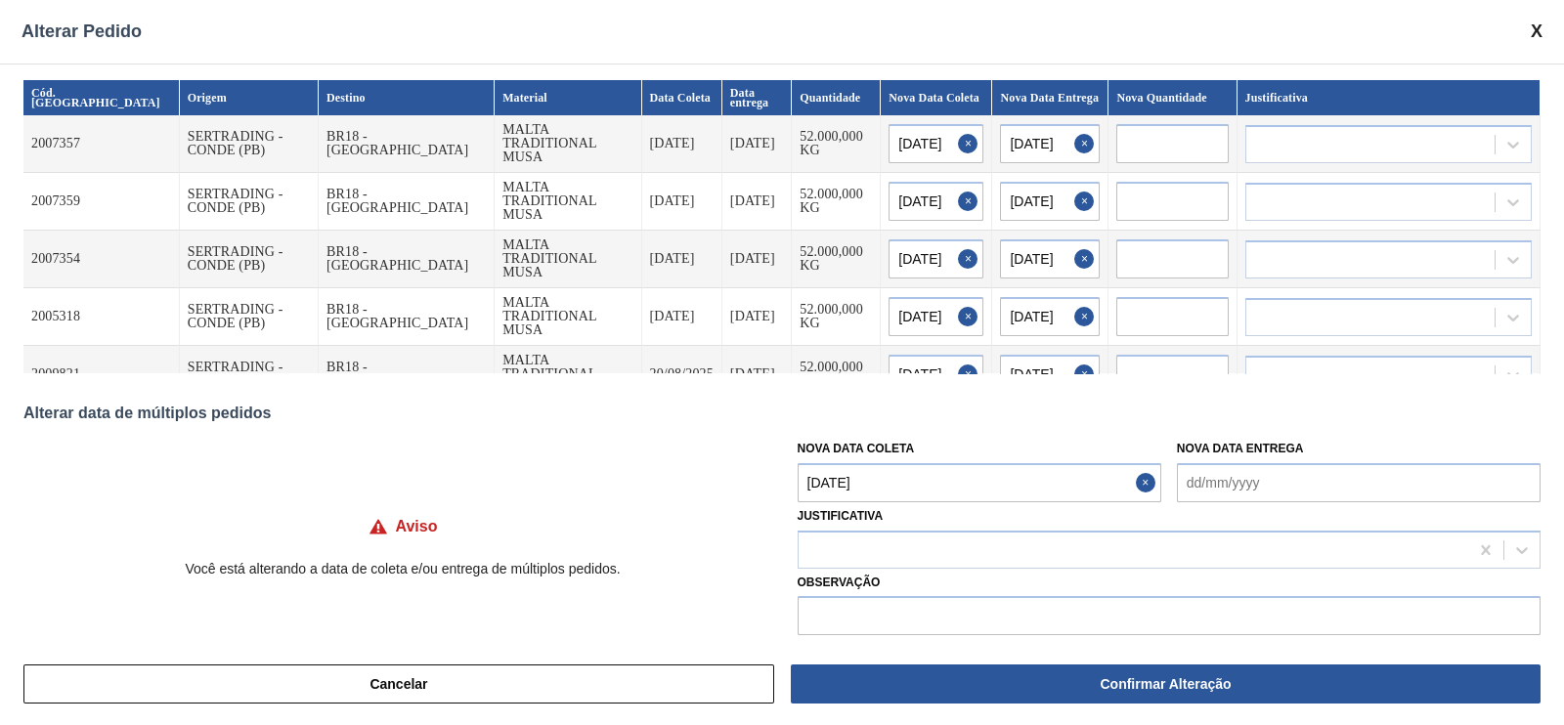
click at [963, 707] on div "Cancelar Confirmar Alteração" at bounding box center [782, 684] width 1564 height 82
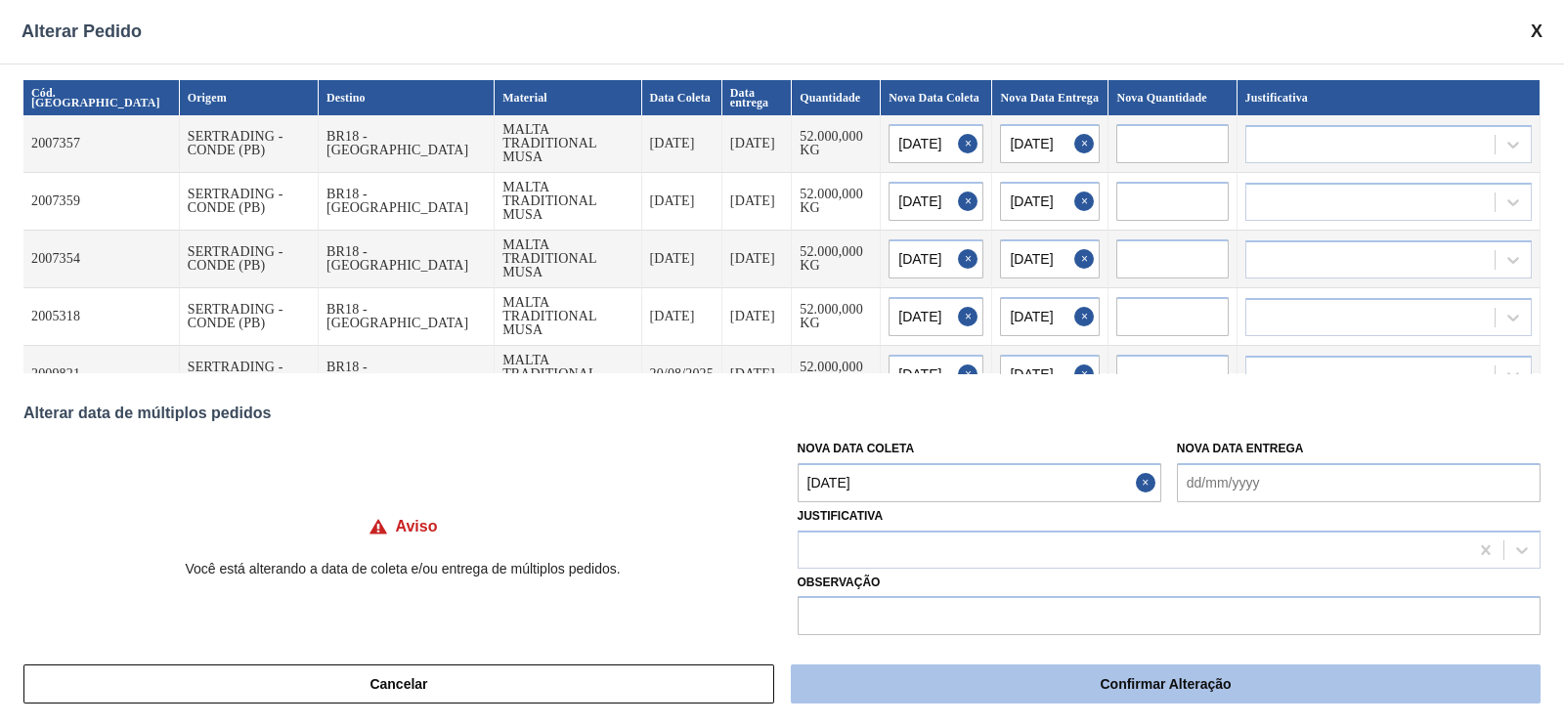
click at [972, 694] on button "Confirmar Alteração" at bounding box center [1166, 684] width 750 height 39
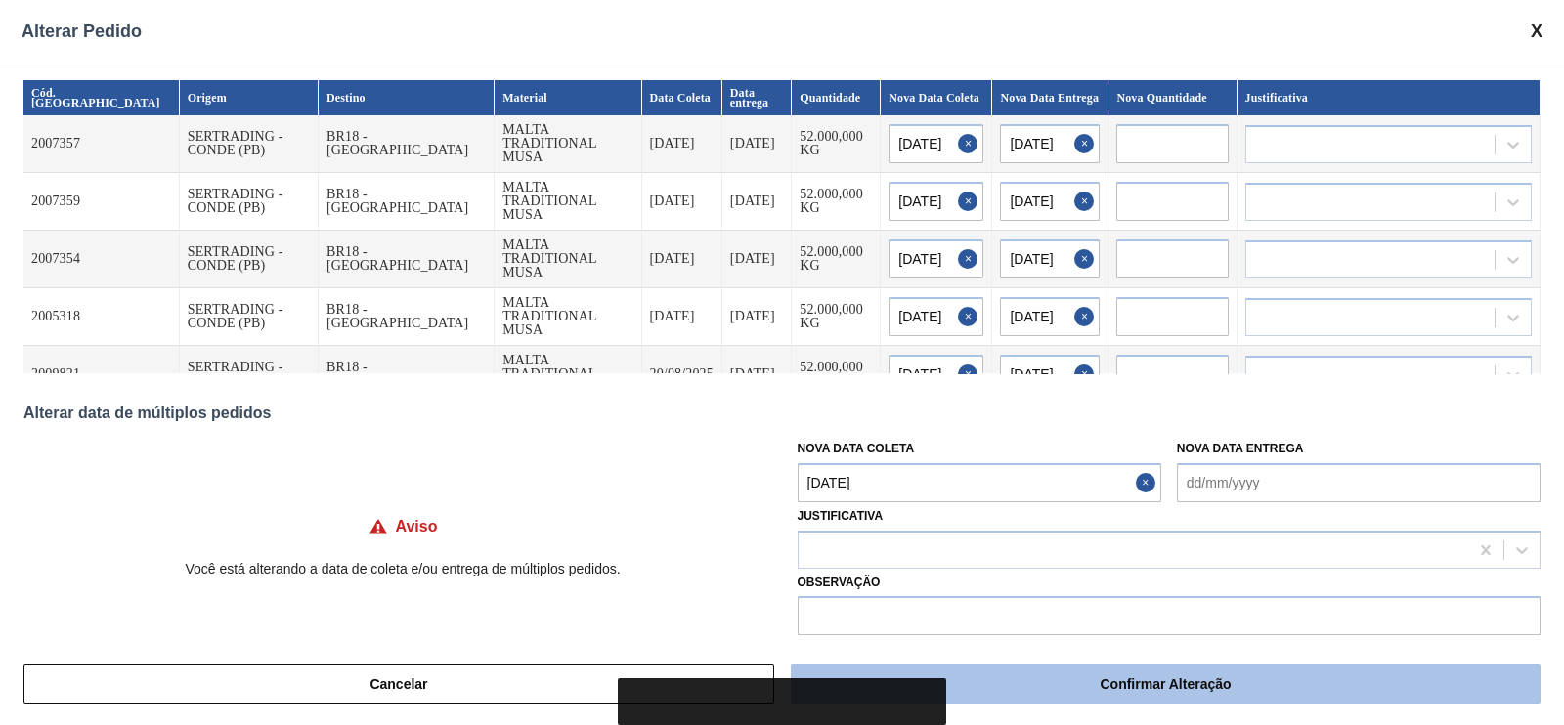
click at [1076, 674] on button "Confirmar Alteração" at bounding box center [1166, 684] width 750 height 39
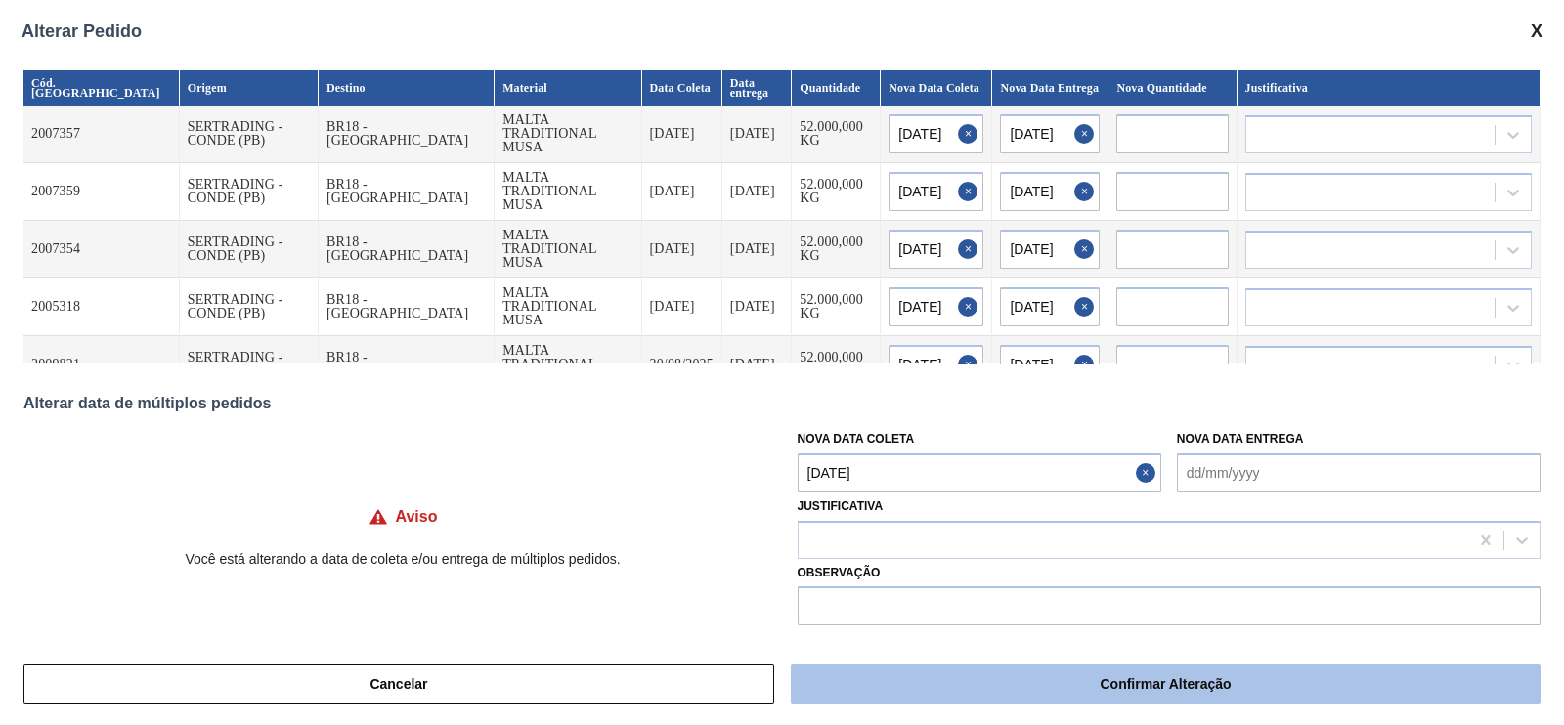
scroll to position [16, 0]
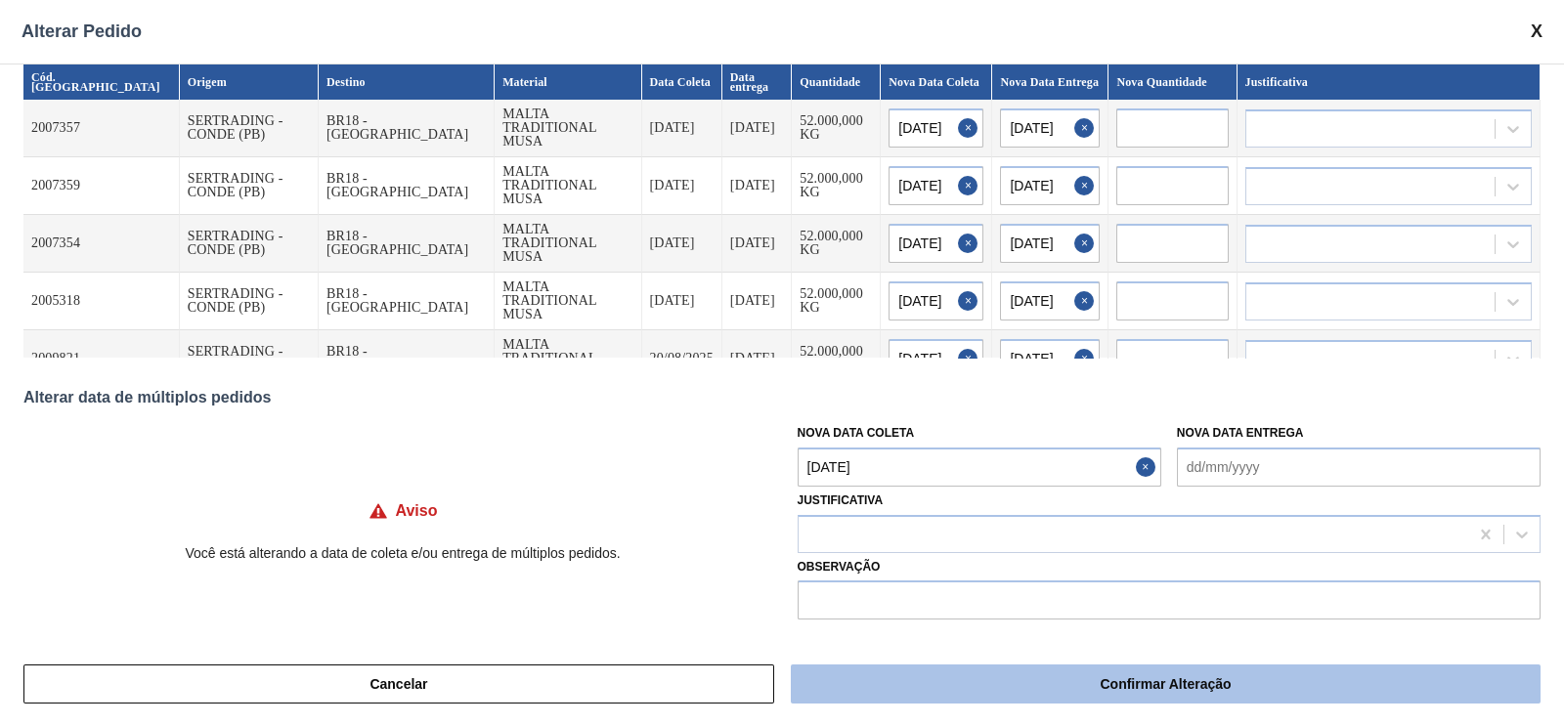
click at [982, 666] on button "Confirmar Alteração" at bounding box center [1166, 684] width 750 height 39
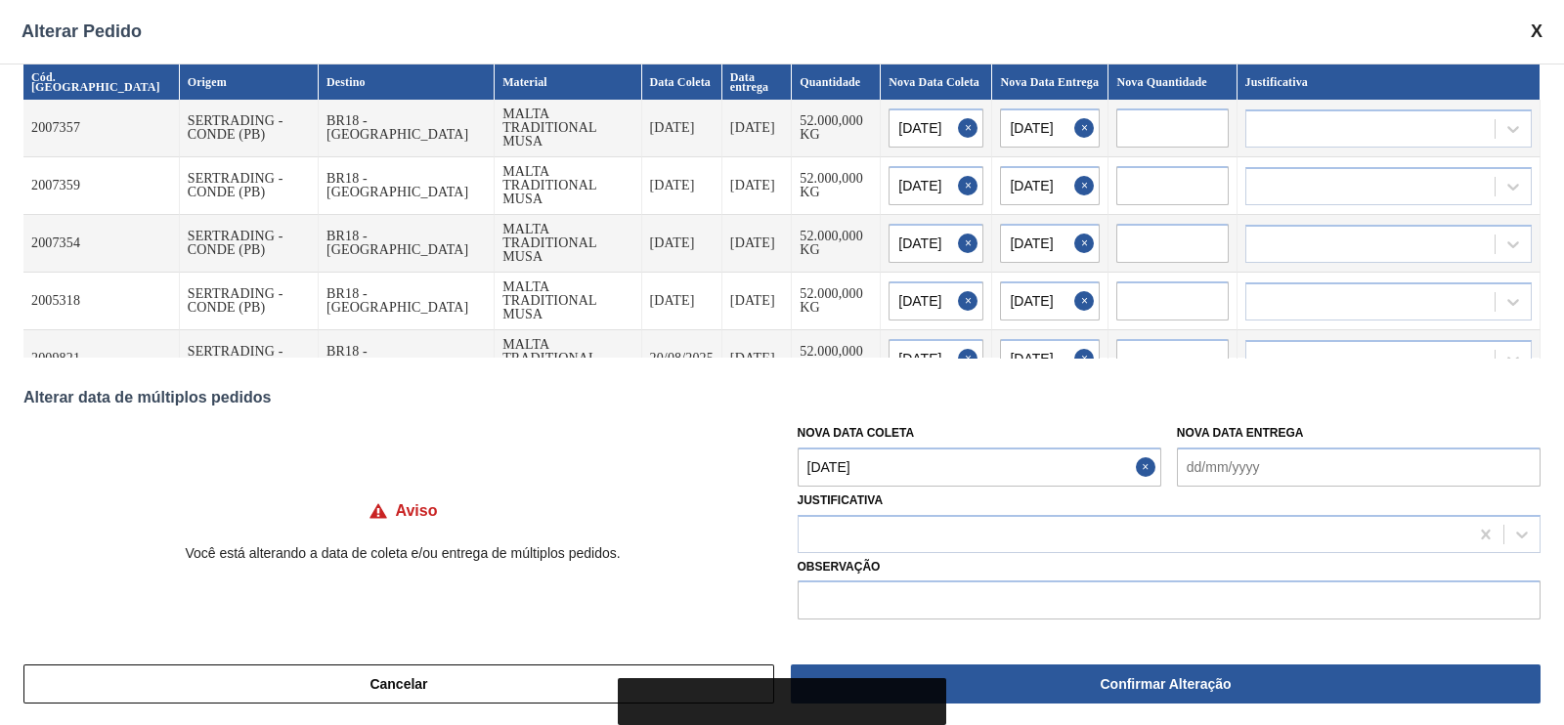
click at [1535, 33] on span at bounding box center [1537, 32] width 12 height 21
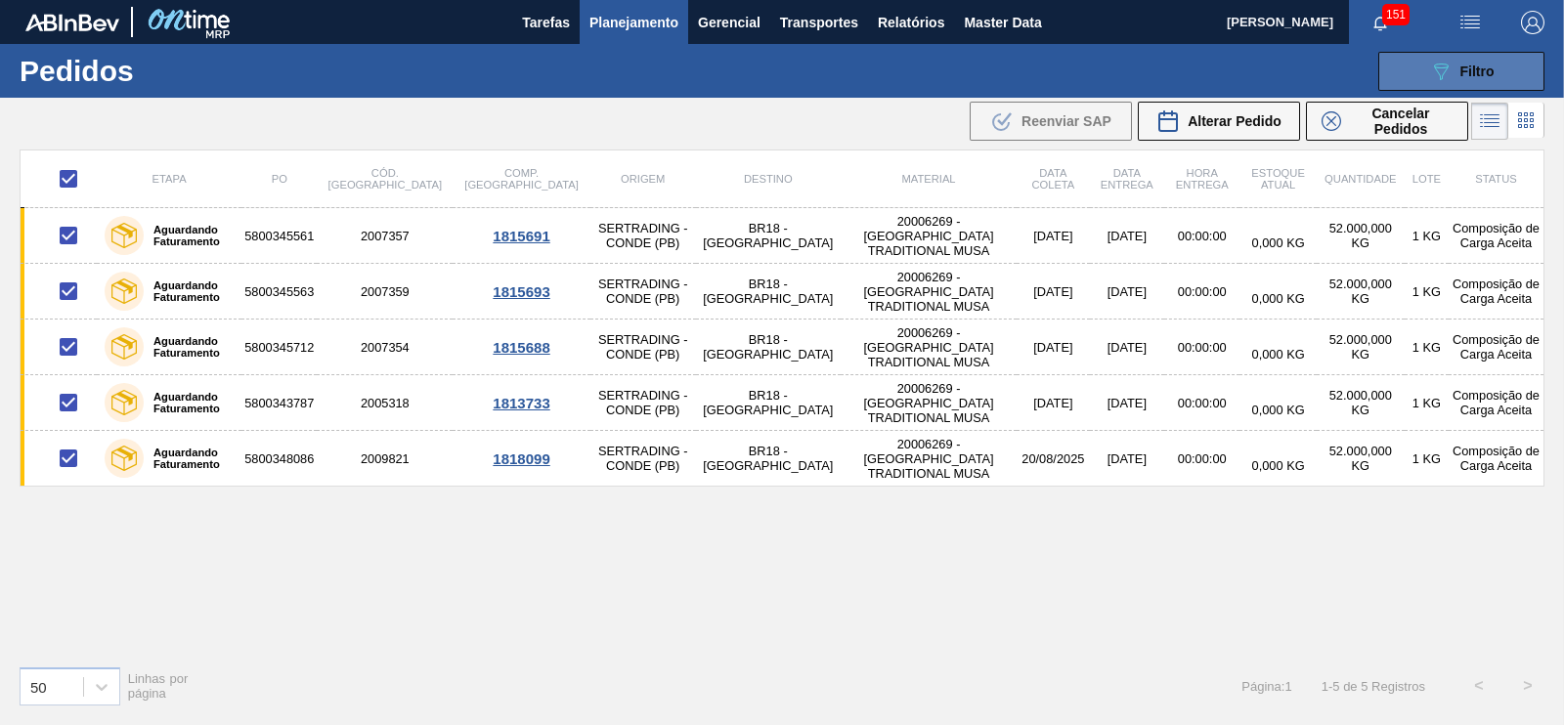
click at [1484, 70] on span "Filtro" at bounding box center [1478, 72] width 34 height 16
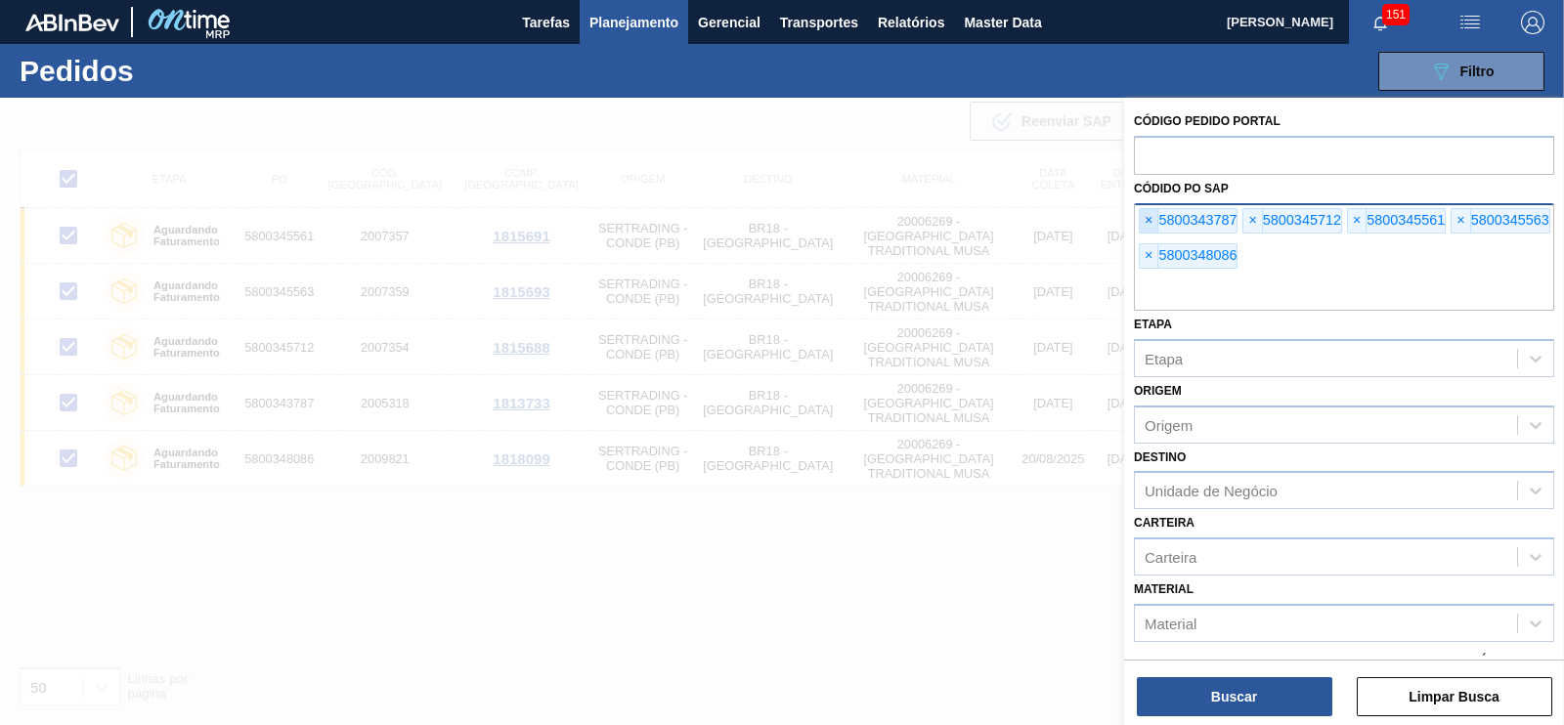
click at [1157, 221] on span "×" at bounding box center [1149, 220] width 19 height 23
click at [1156, 220] on span "×" at bounding box center [1149, 220] width 19 height 23
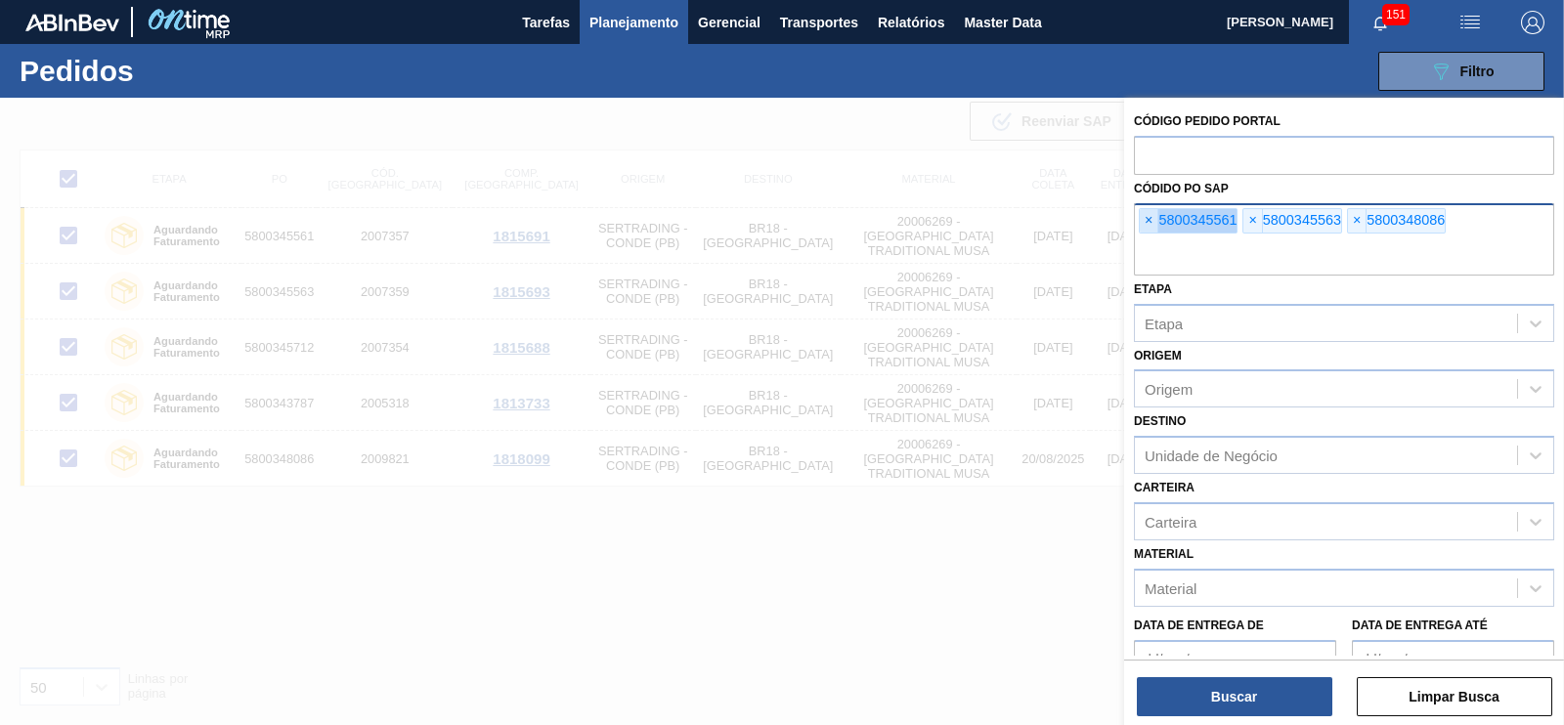
click at [1156, 220] on span "×" at bounding box center [1149, 220] width 19 height 23
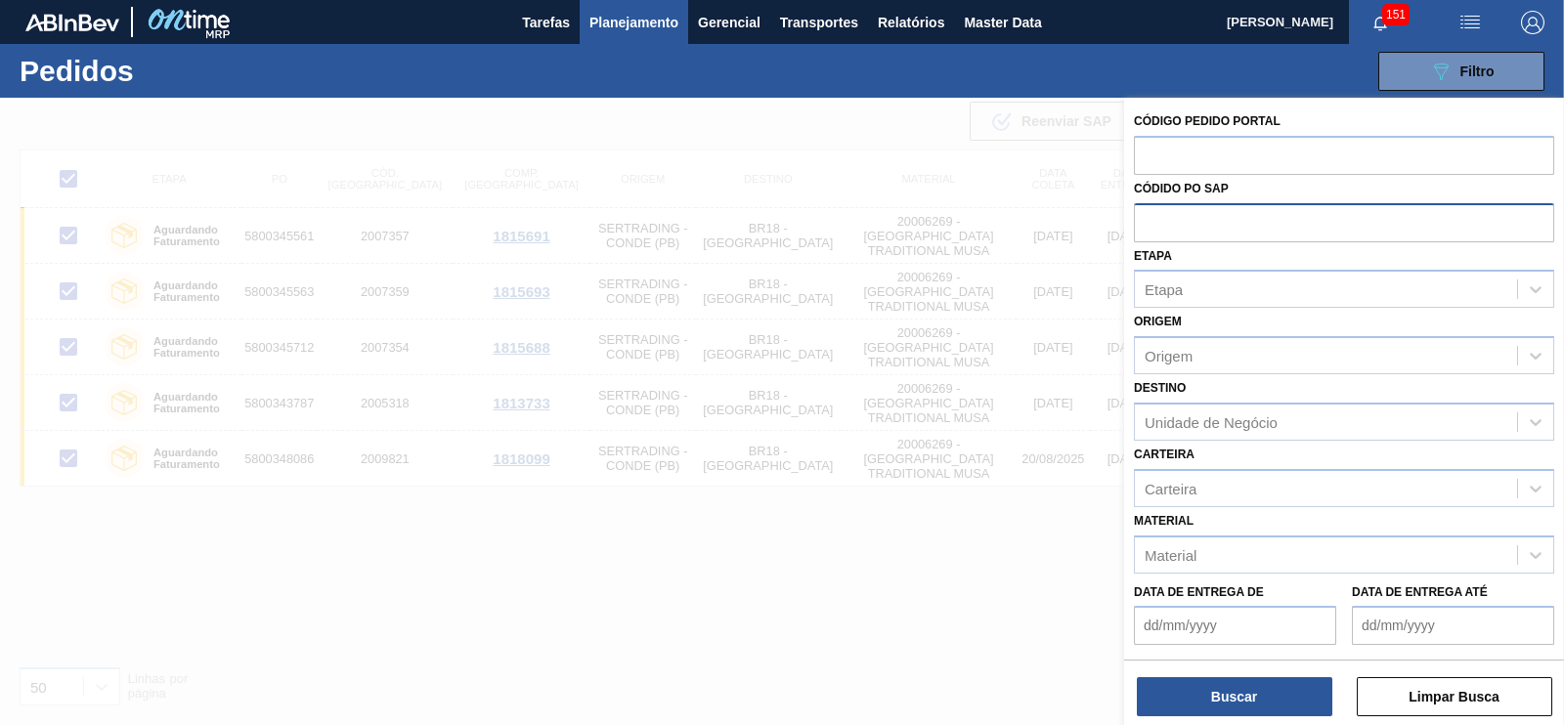
paste input "text"
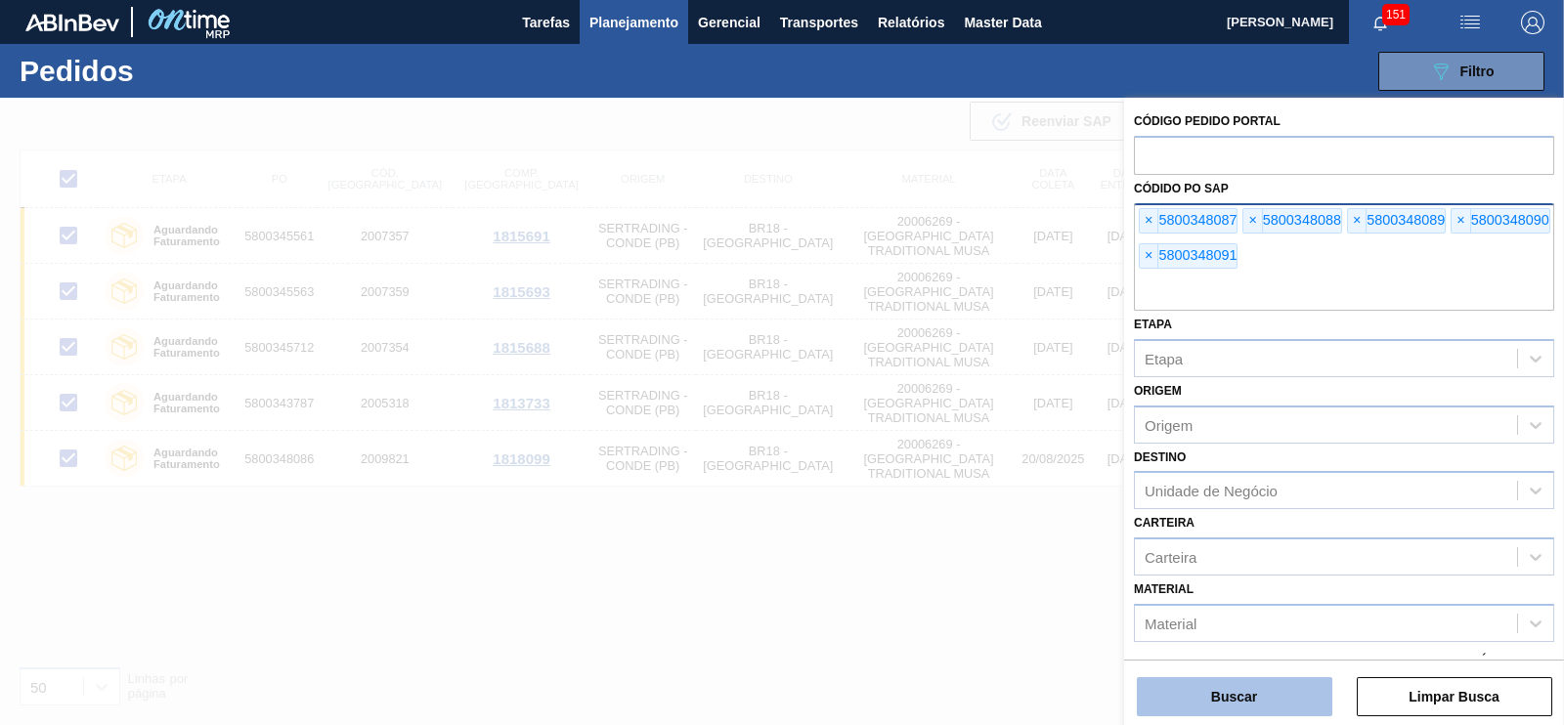
click at [1220, 689] on button "Buscar" at bounding box center [1235, 696] width 196 height 39
checkbox input "false"
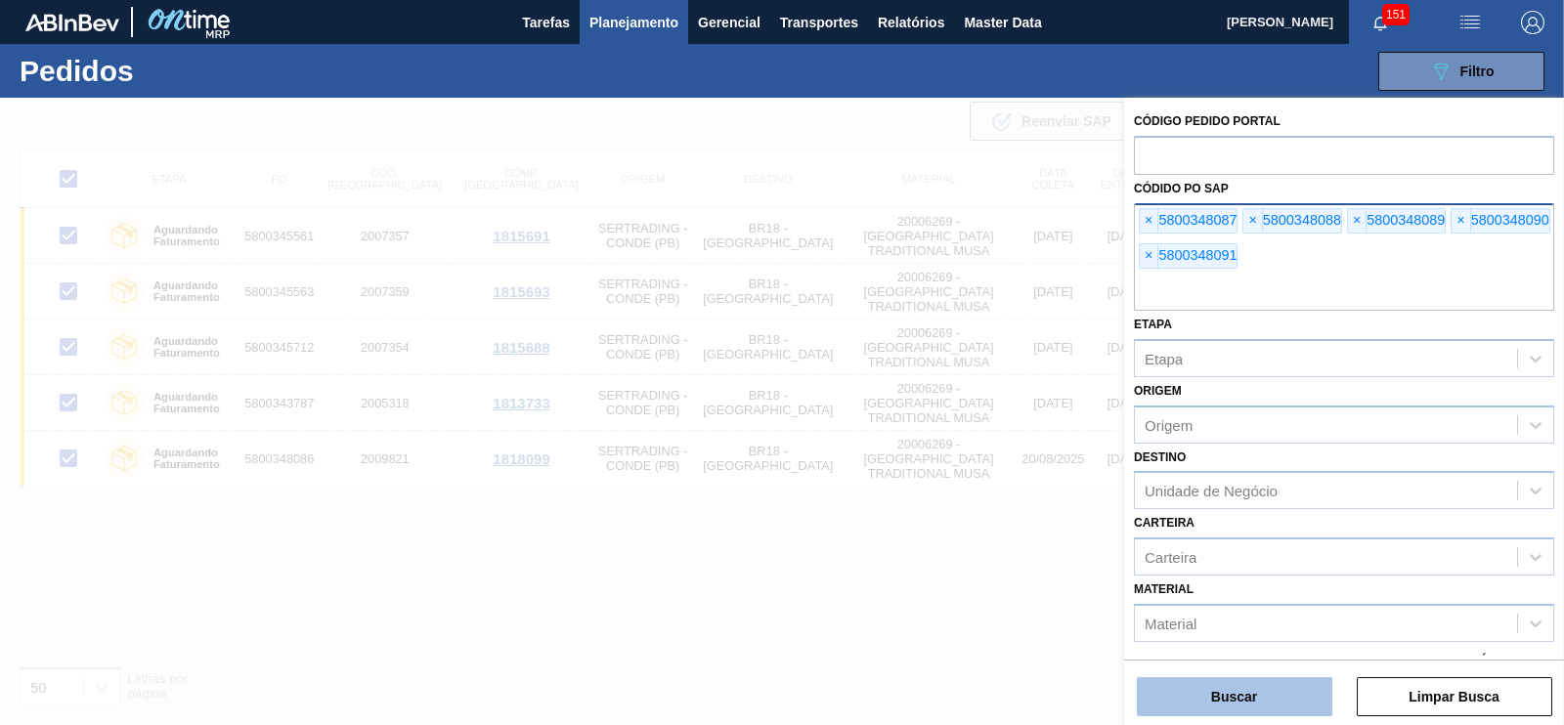
checkbox input "false"
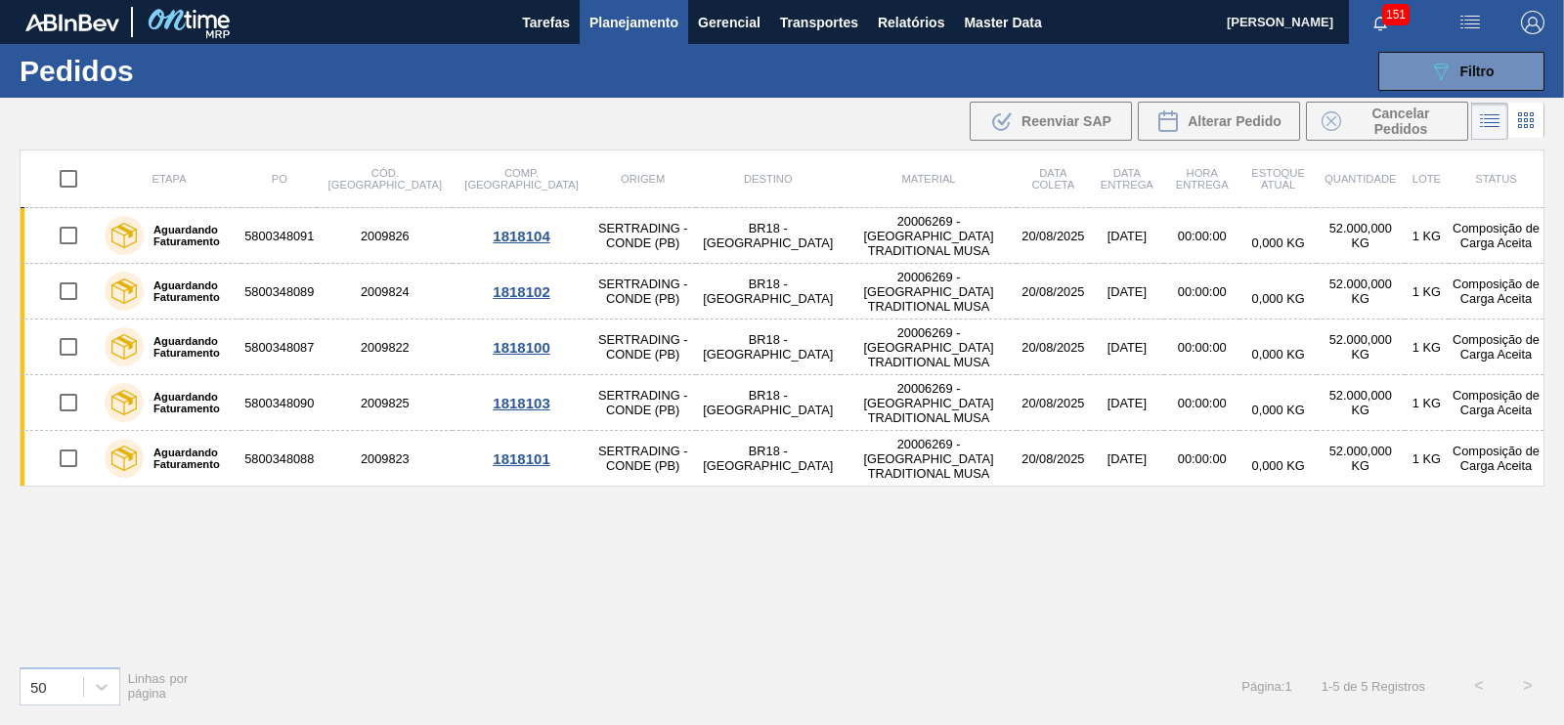
click at [74, 178] on input "checkbox" at bounding box center [68, 178] width 41 height 41
checkbox input "true"
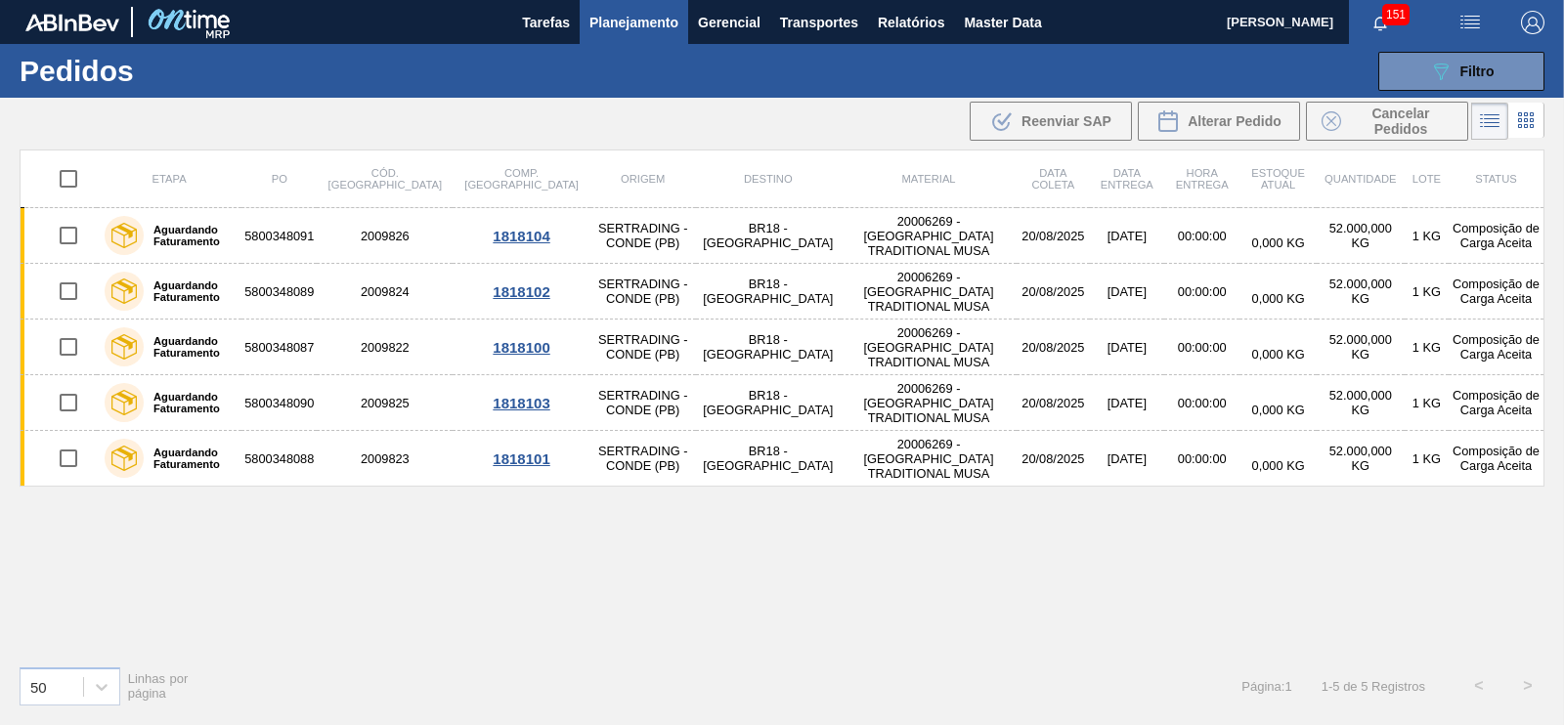
checkbox input "true"
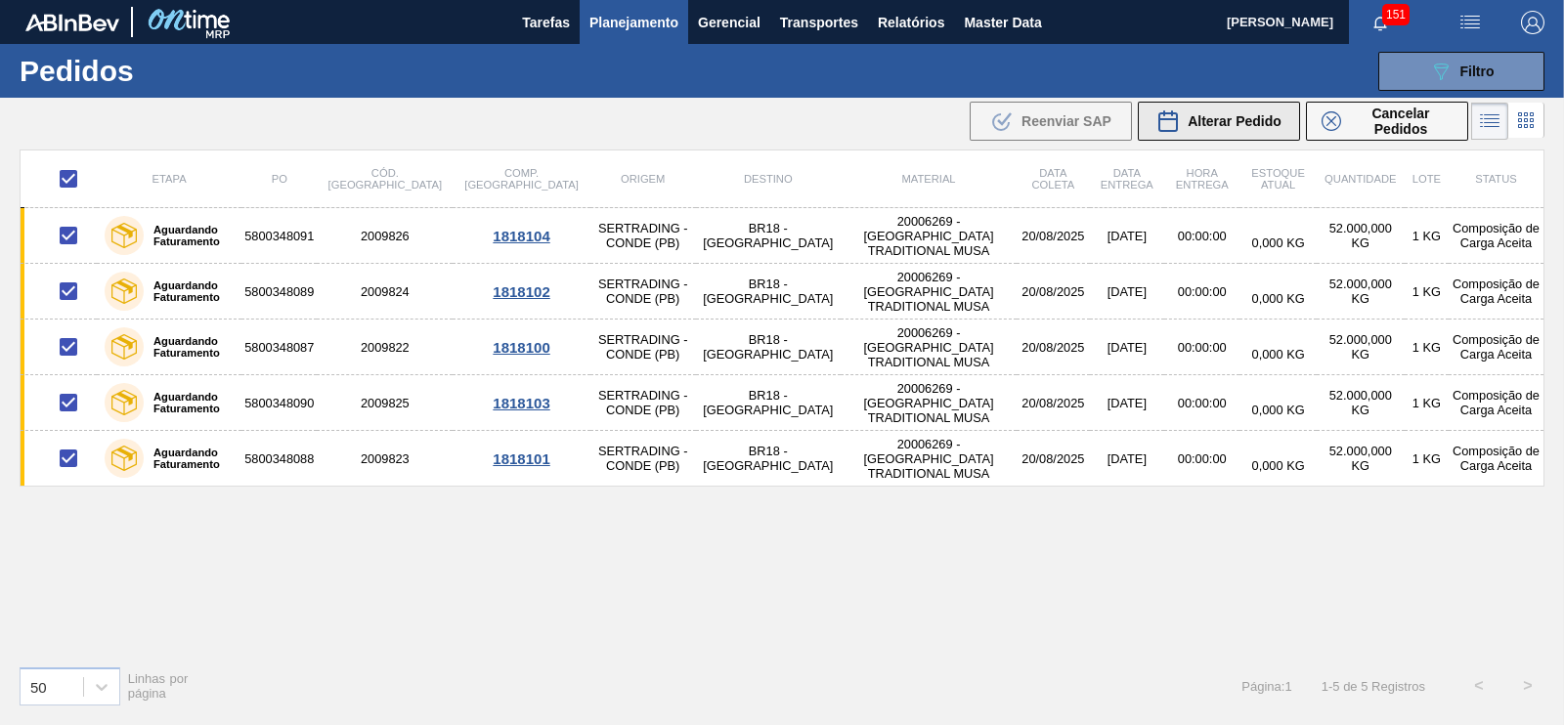
click at [1225, 124] on span "Alterar Pedido" at bounding box center [1235, 121] width 94 height 16
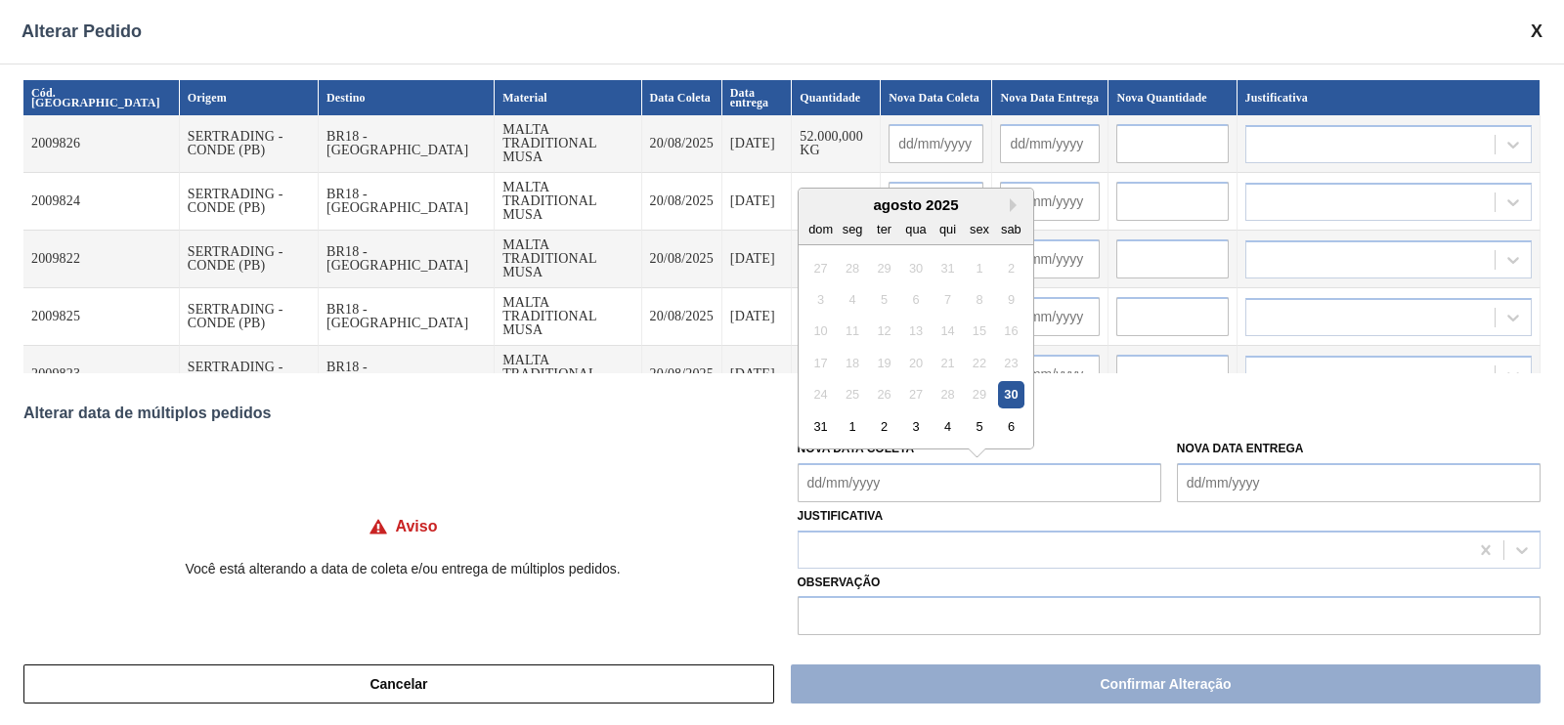
drag, startPoint x: 837, startPoint y: 464, endPoint x: 852, endPoint y: 493, distance: 32.4
click at [837, 464] on Coleta "Nova Data Coleta" at bounding box center [980, 482] width 364 height 39
click at [857, 422] on div "1" at bounding box center [852, 427] width 26 height 26
type Coleta "[DATE]"
type input "[DATE]"
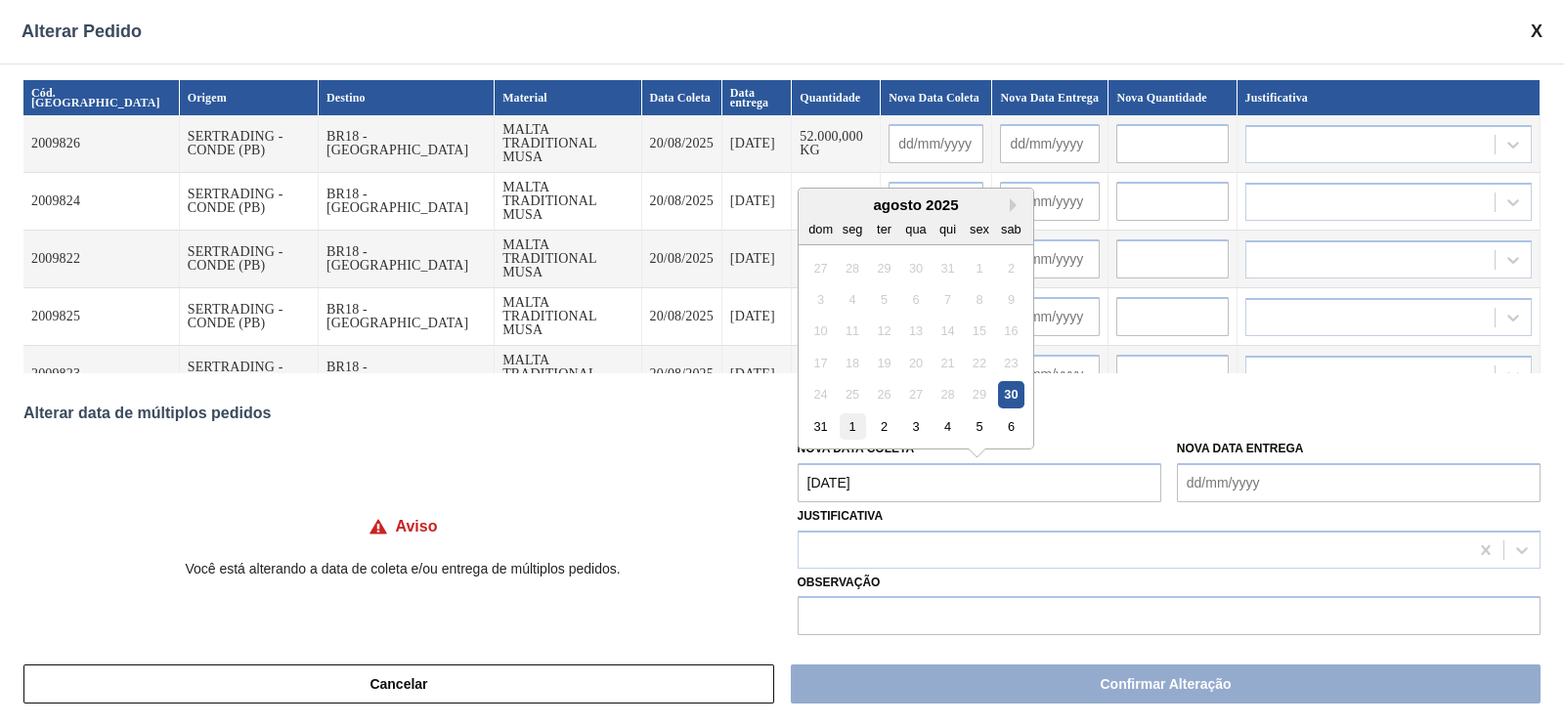
type input "[DATE]"
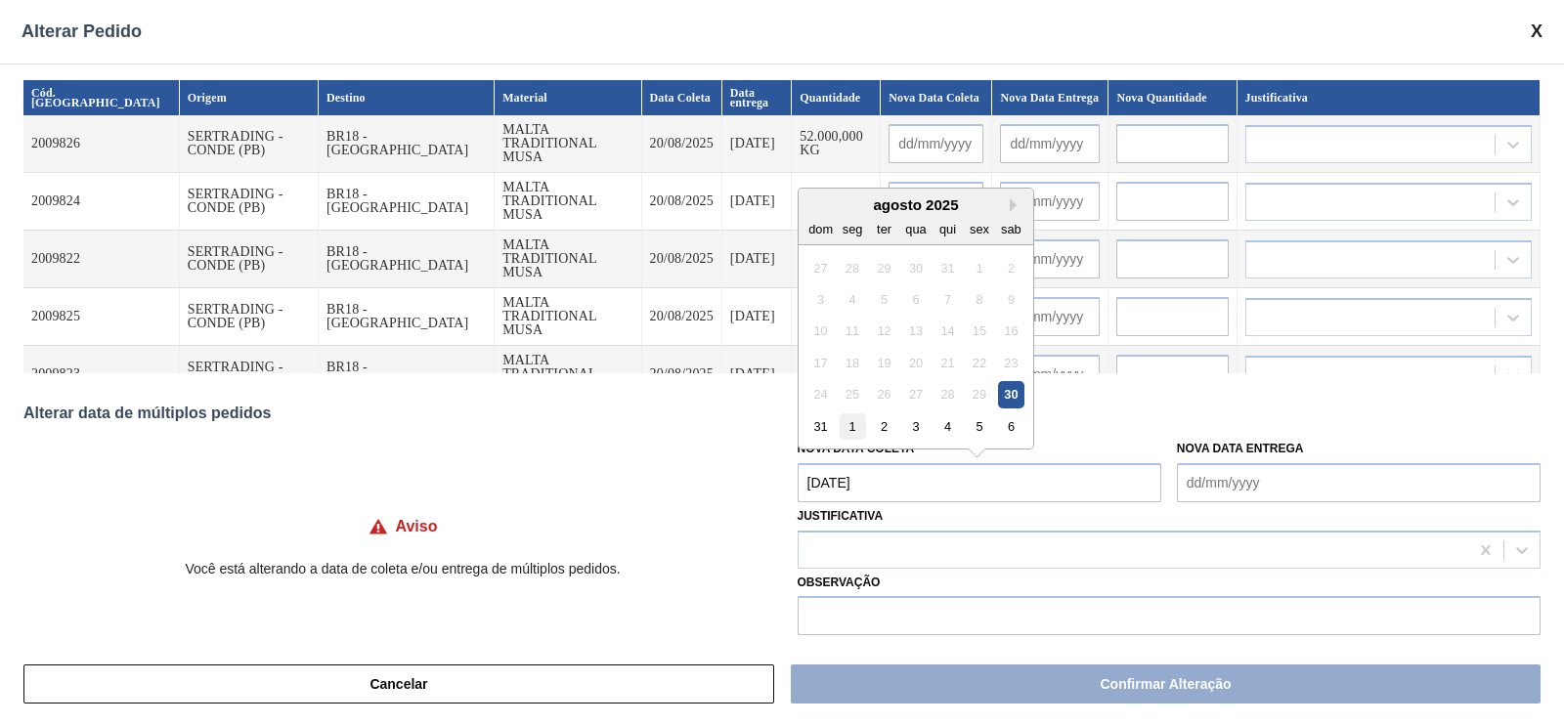
type input "[DATE]"
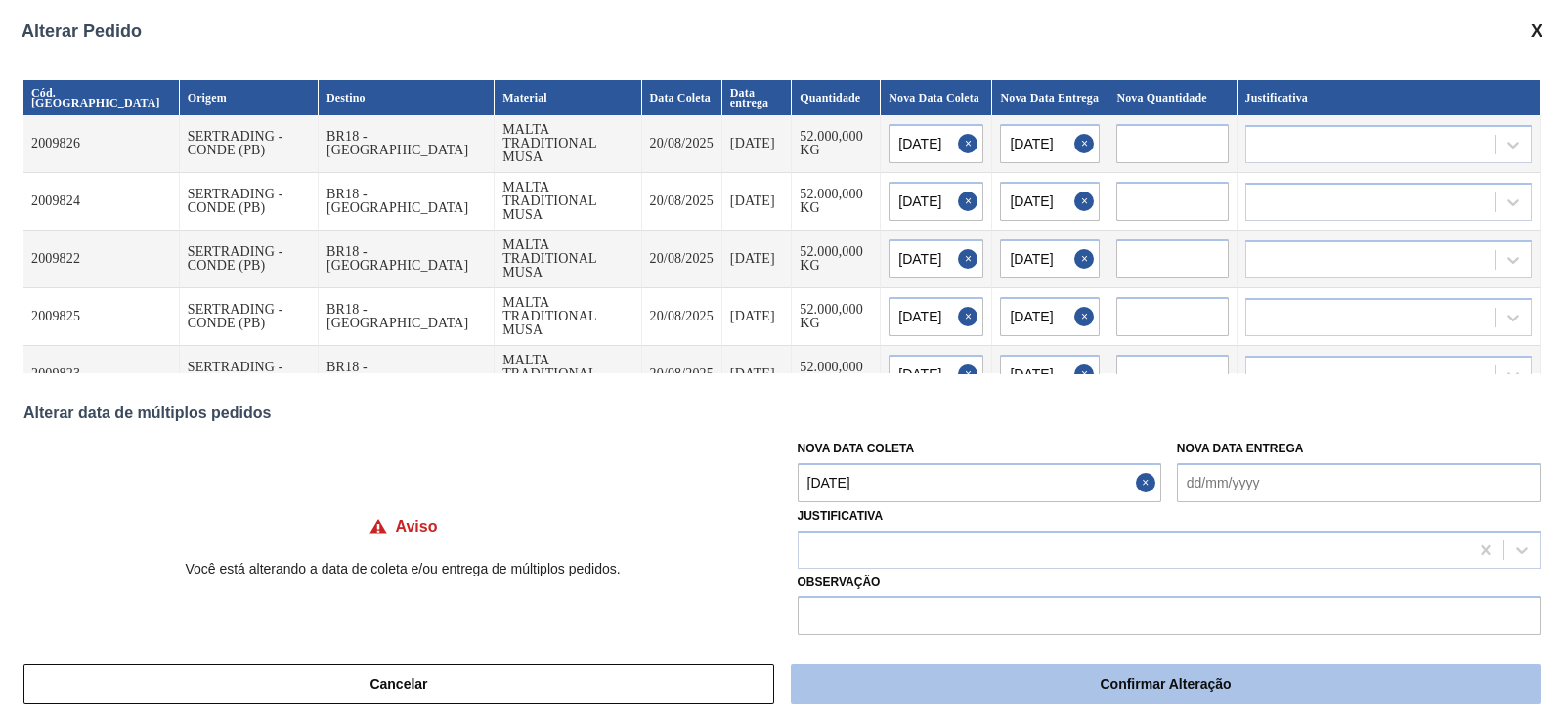
click at [1090, 680] on button "Confirmar Alteração" at bounding box center [1166, 684] width 750 height 39
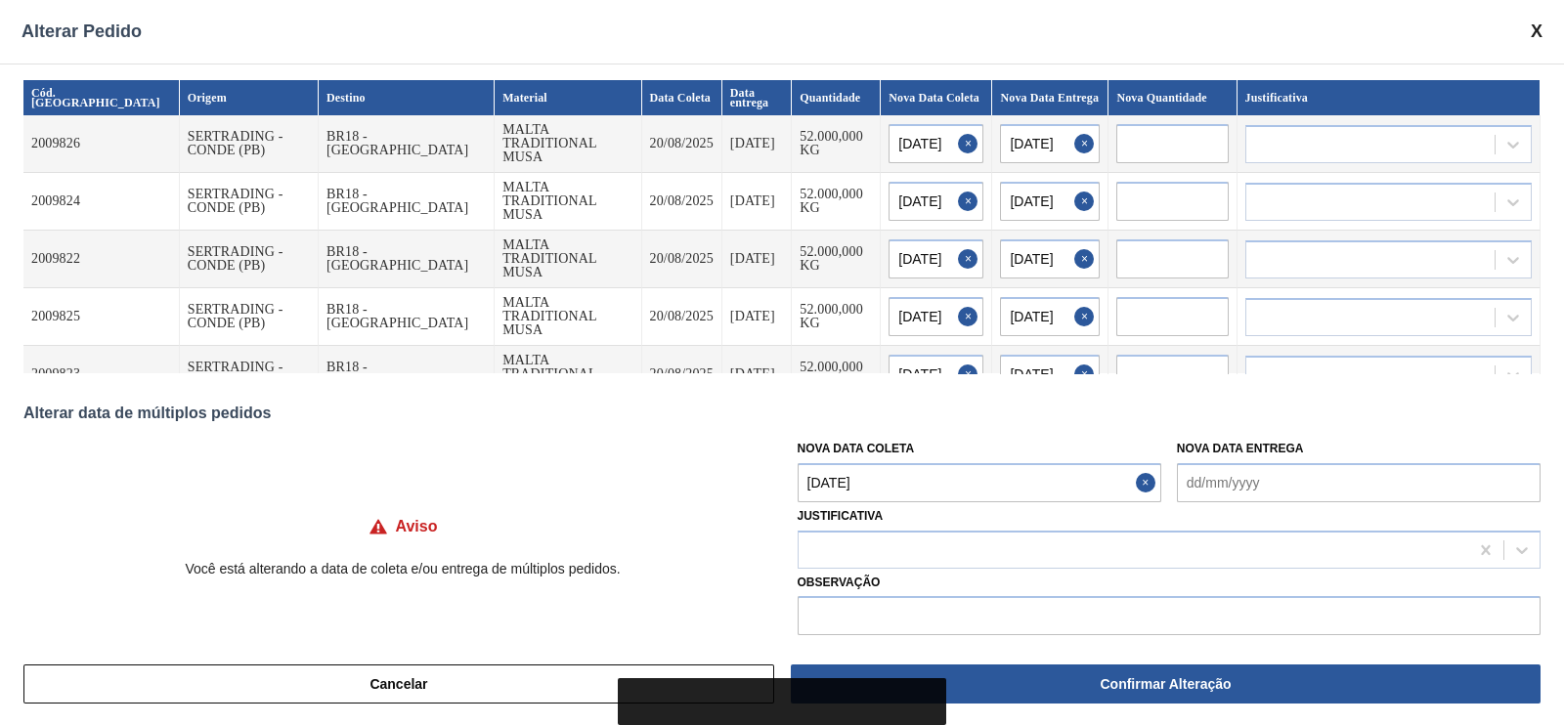
drag, startPoint x: 847, startPoint y: 703, endPoint x: 885, endPoint y: 617, distance: 94.1
click at [885, 0] on body "Tarefas Planejamento Gerencial Transportes Relatórios Master Data [PERSON_NAME]…" at bounding box center [782, 0] width 1564 height 0
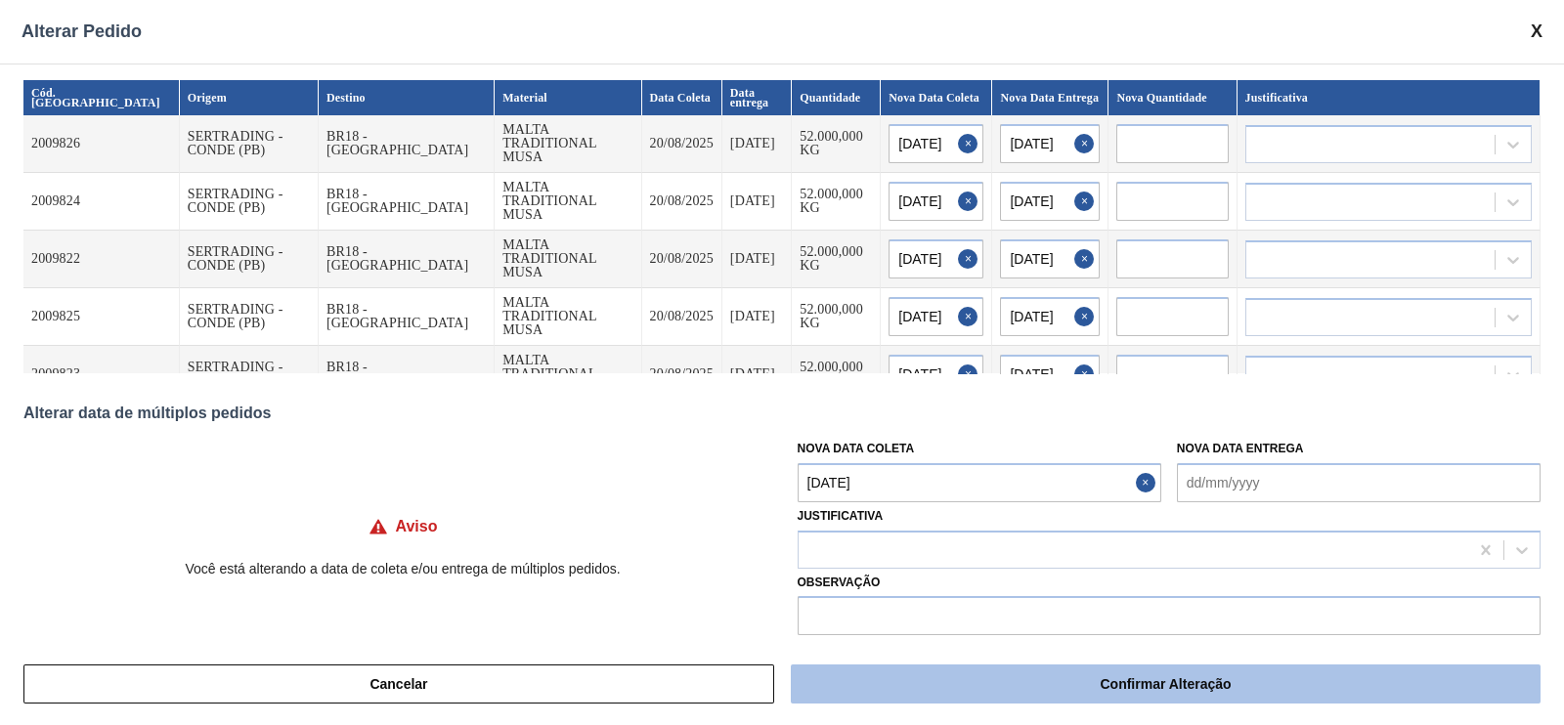
click at [1064, 680] on button "Confirmar Alteração" at bounding box center [1166, 684] width 750 height 39
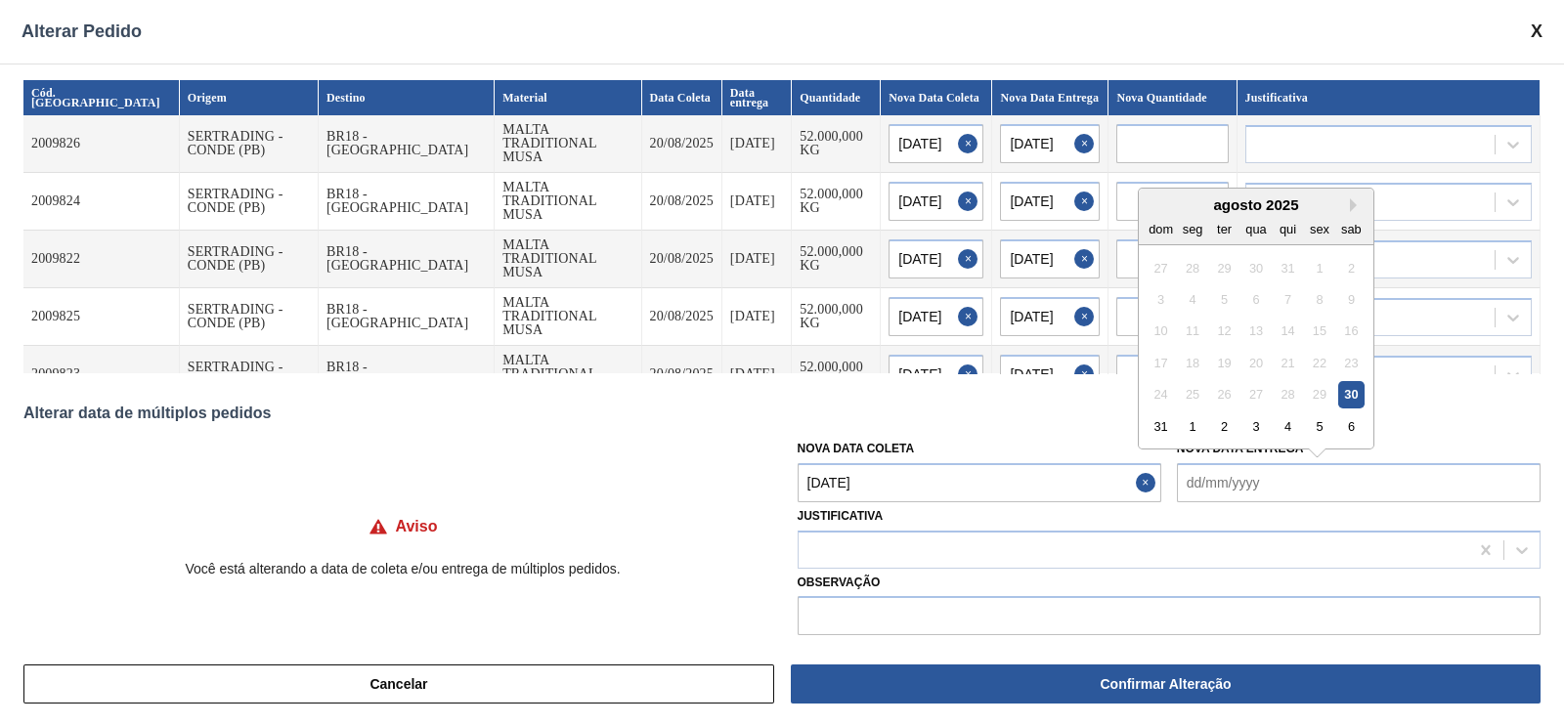
click at [1237, 486] on Entrega "Nova Data Entrega" at bounding box center [1359, 482] width 364 height 39
type Entrega "[DATE]"
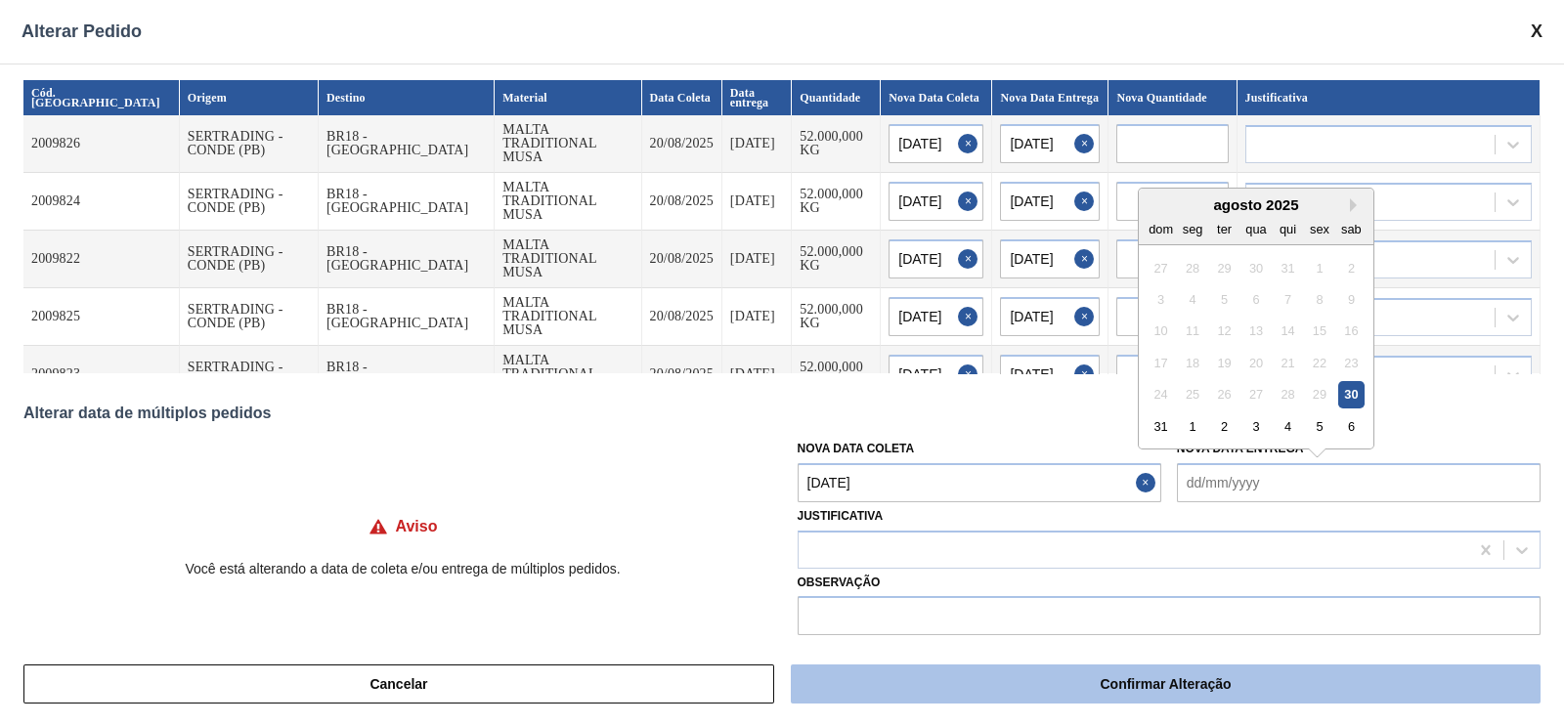
click at [1040, 693] on button "Confirmar Alteração" at bounding box center [1166, 684] width 750 height 39
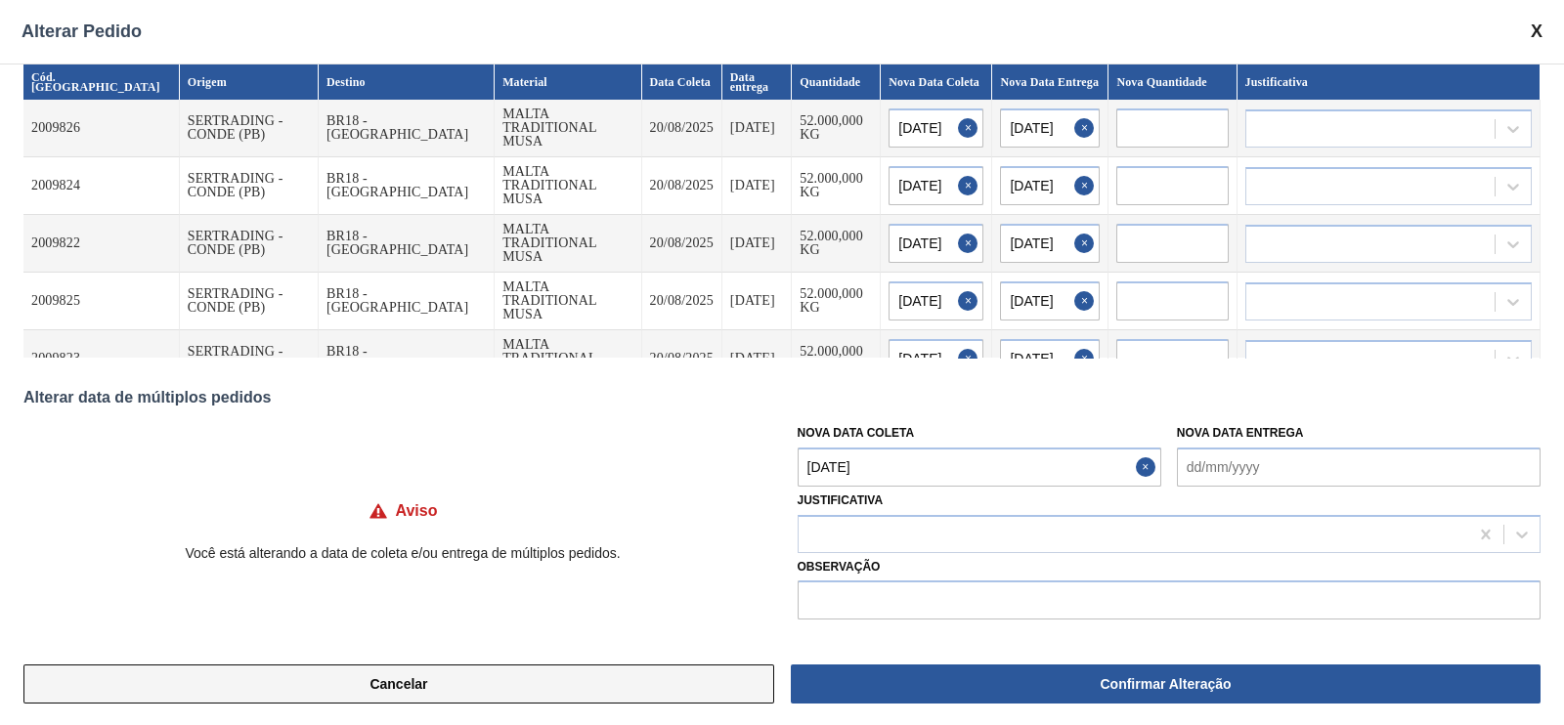
click at [574, 696] on button "Cancelar" at bounding box center [398, 684] width 751 height 39
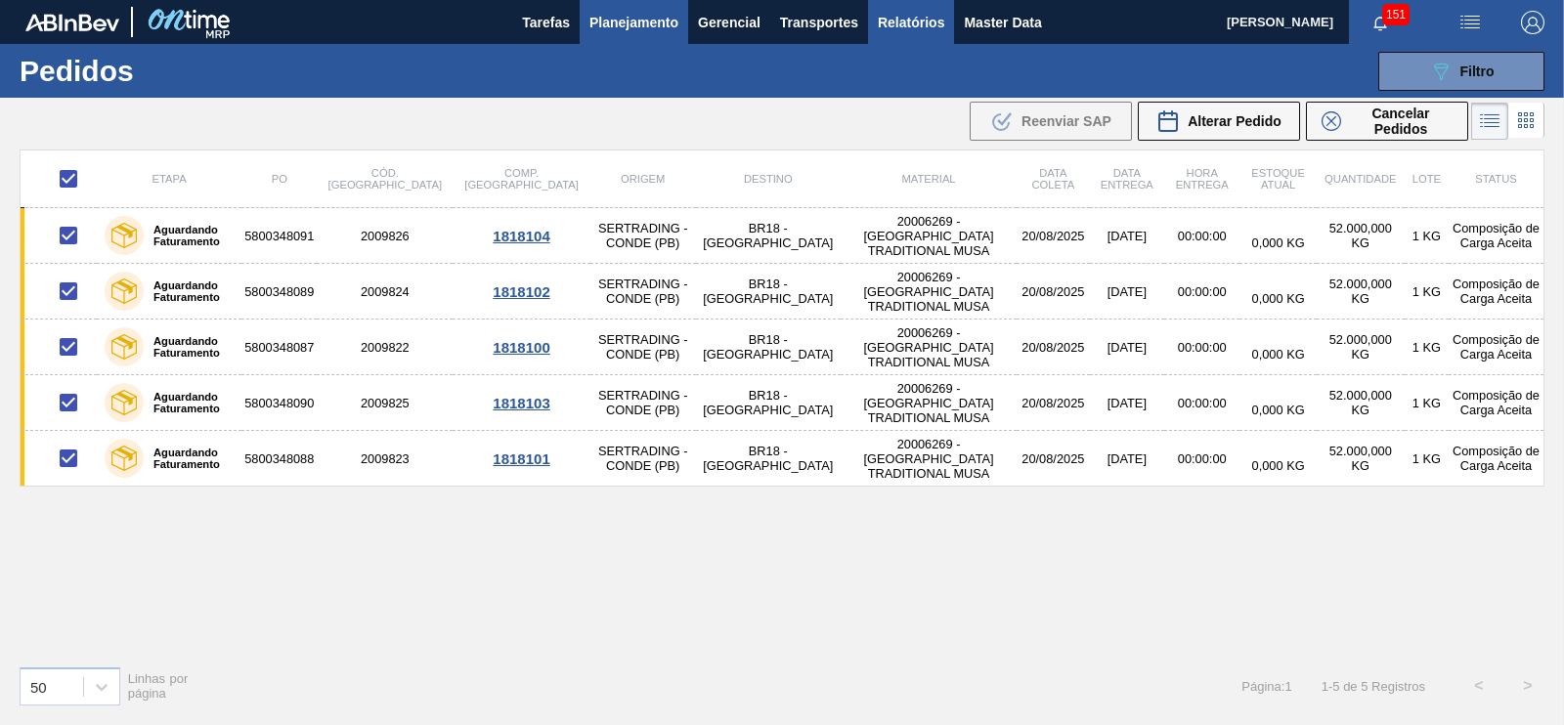
drag, startPoint x: 890, startPoint y: 18, endPoint x: 885, endPoint y: 36, distance: 19.2
click at [890, 18] on span "Relatórios" at bounding box center [911, 22] width 66 height 23
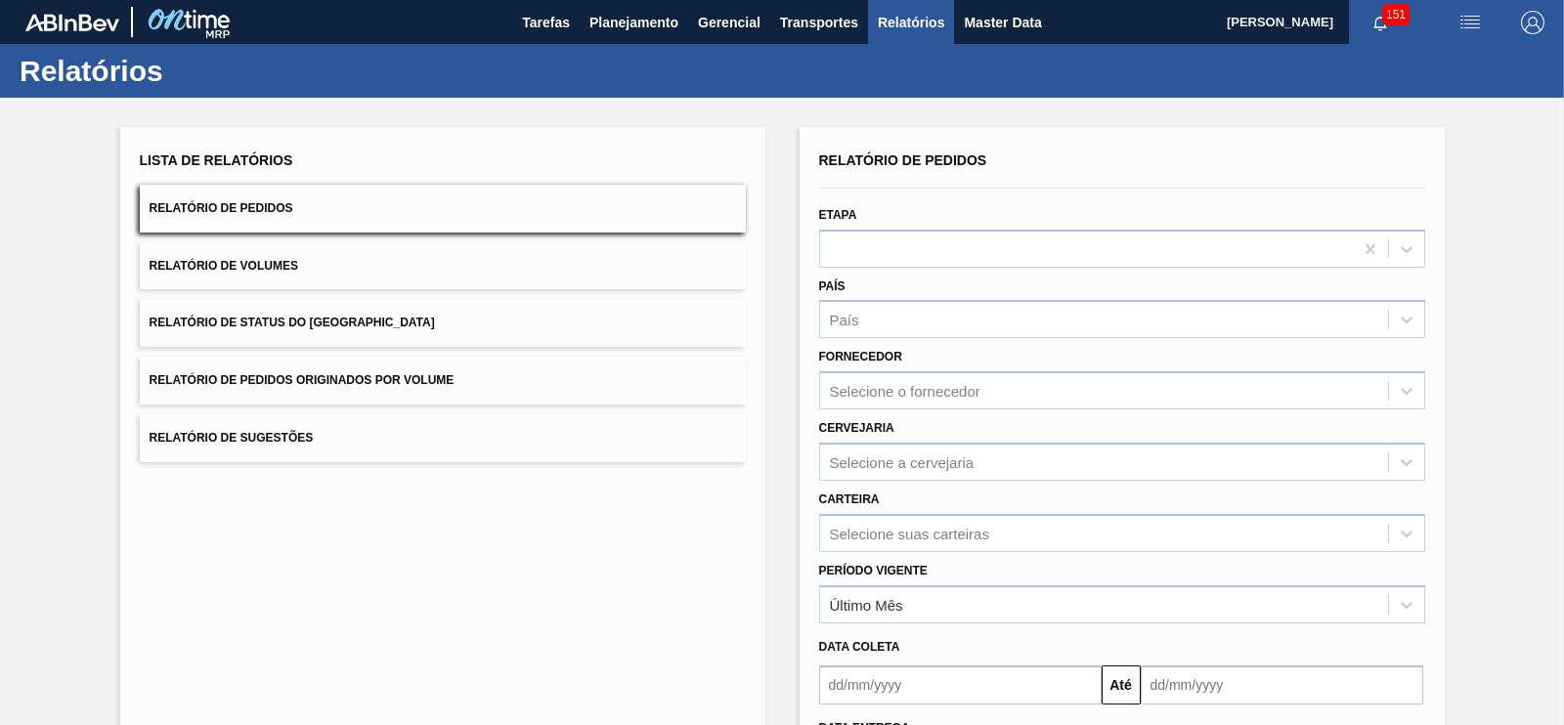
click at [313, 327] on span "Relatório de Status do [GEOGRAPHIC_DATA]" at bounding box center [292, 323] width 285 height 14
